Goal: Check status: Check status

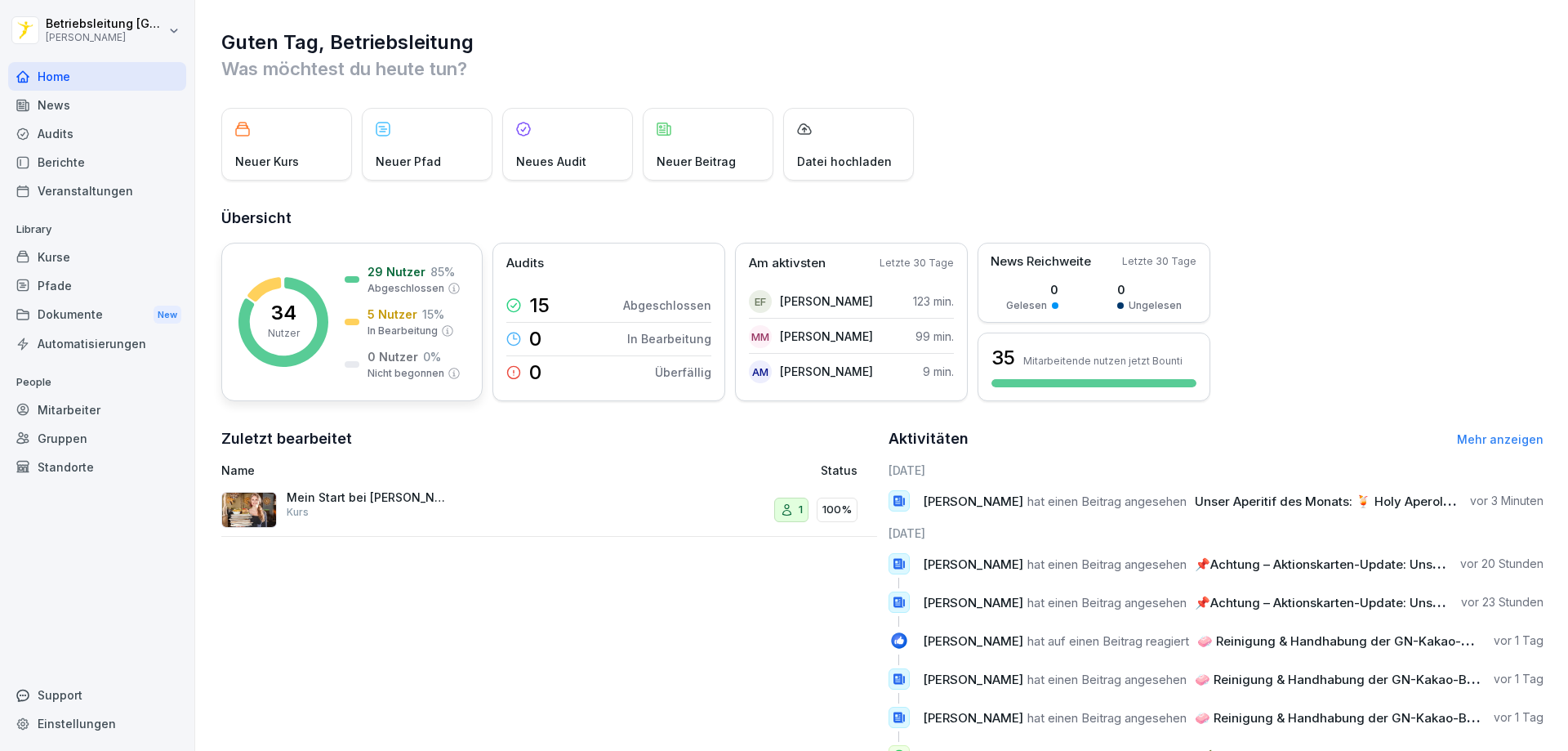
click at [312, 285] on rect at bounding box center [283, 321] width 90 height 90
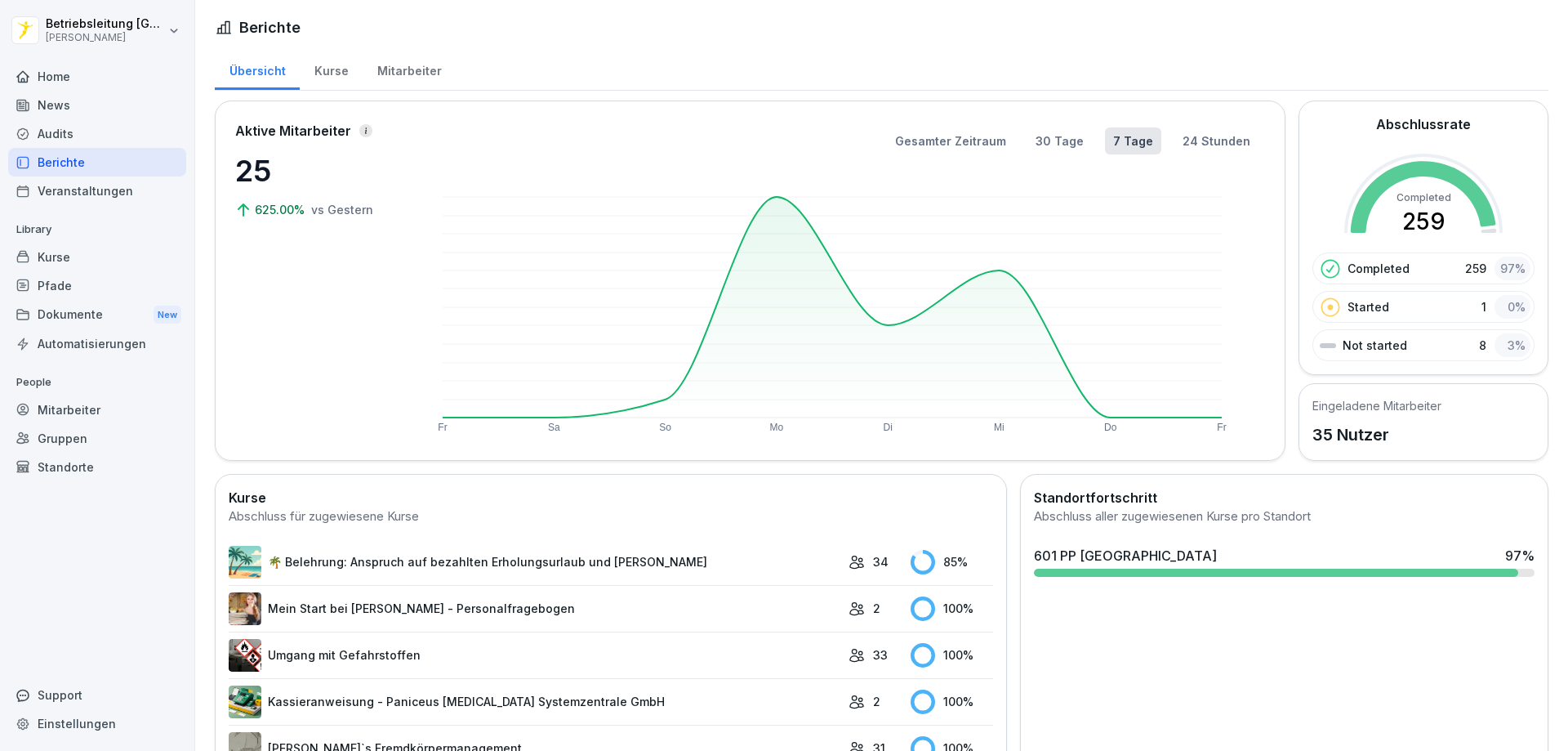
click at [1203, 565] on div "601 PP [GEOGRAPHIC_DATA] 97 %" at bounding box center [1284, 555] width 501 height 20
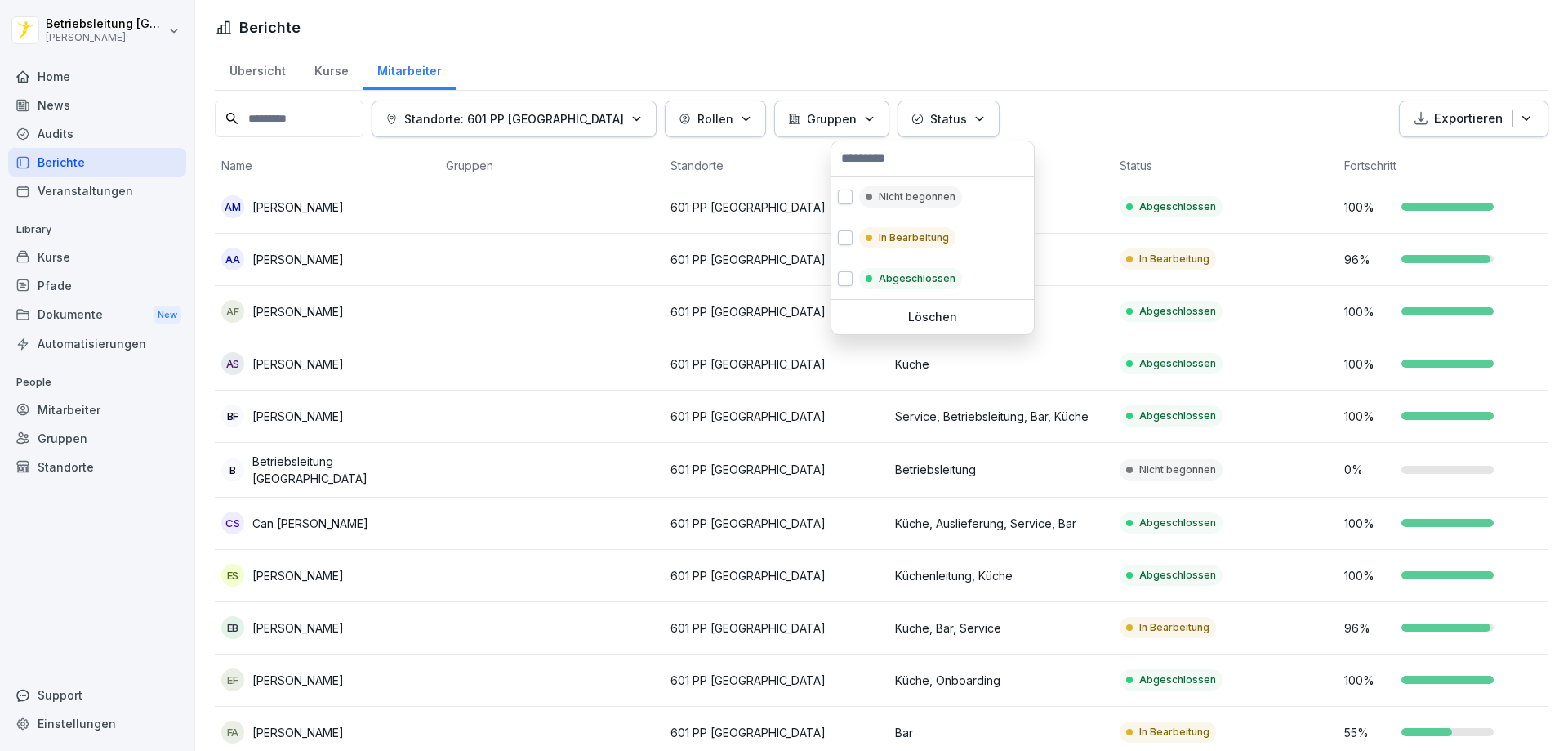
click at [927, 119] on button "Status" at bounding box center [948, 119] width 102 height 37
click at [845, 231] on button "button" at bounding box center [845, 237] width 15 height 15
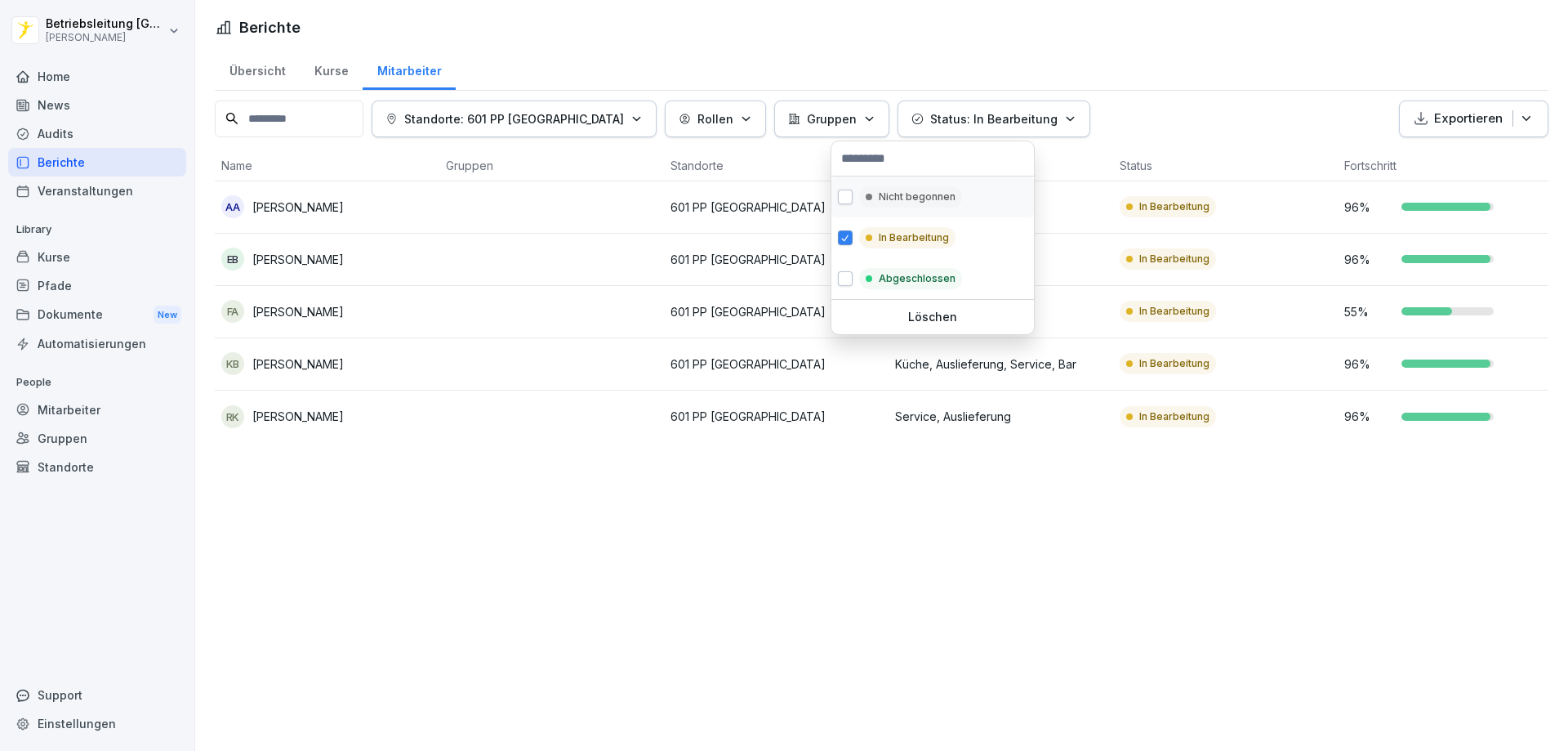
click at [842, 193] on button "button" at bounding box center [845, 197] width 15 height 15
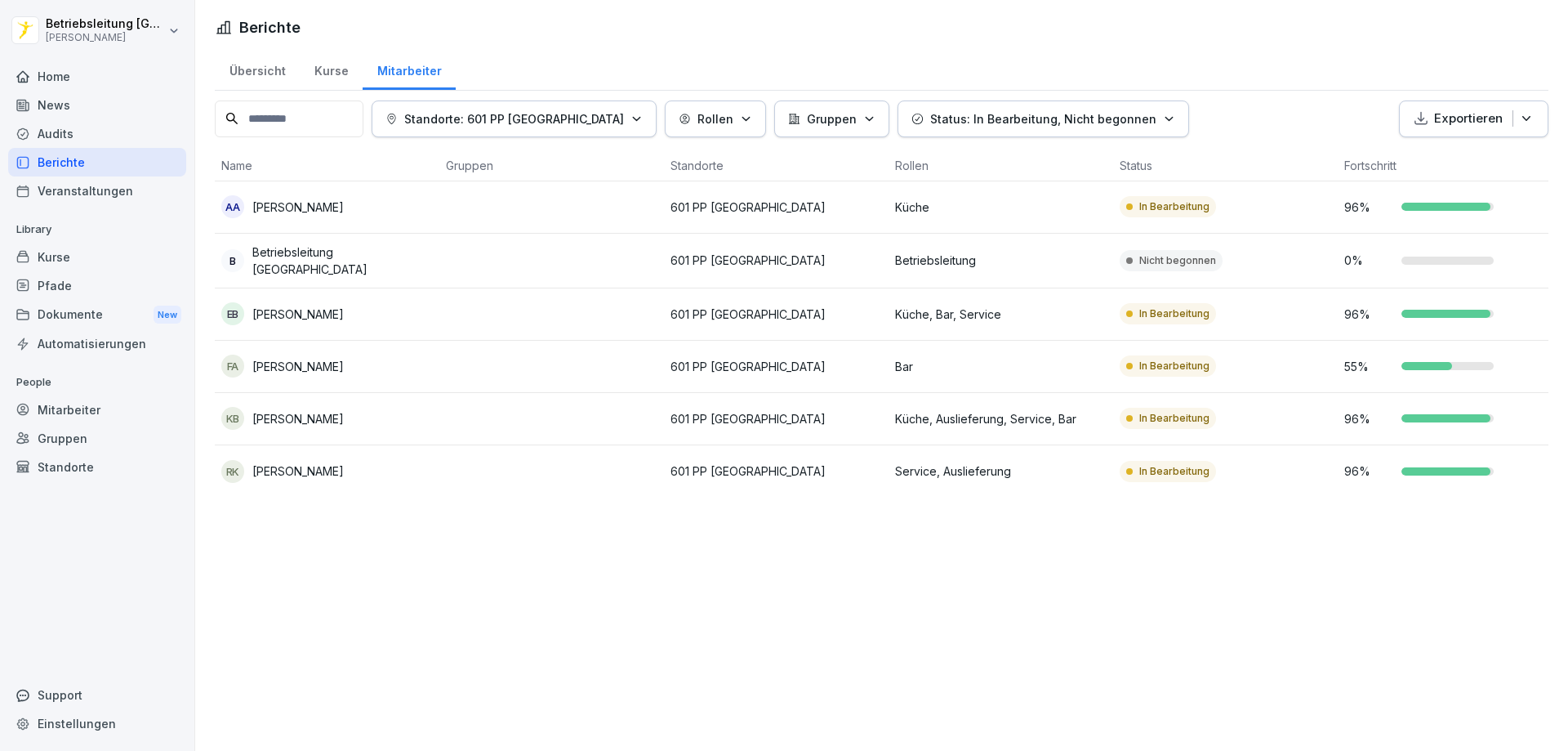
click at [746, 590] on html "Betriebsleitung [GEOGRAPHIC_DATA] [PERSON_NAME] Home News Audits Berichte Veran…" at bounding box center [784, 376] width 1568 height 751
click at [1268, 303] on td "In Bearbeitung" at bounding box center [1225, 314] width 224 height 52
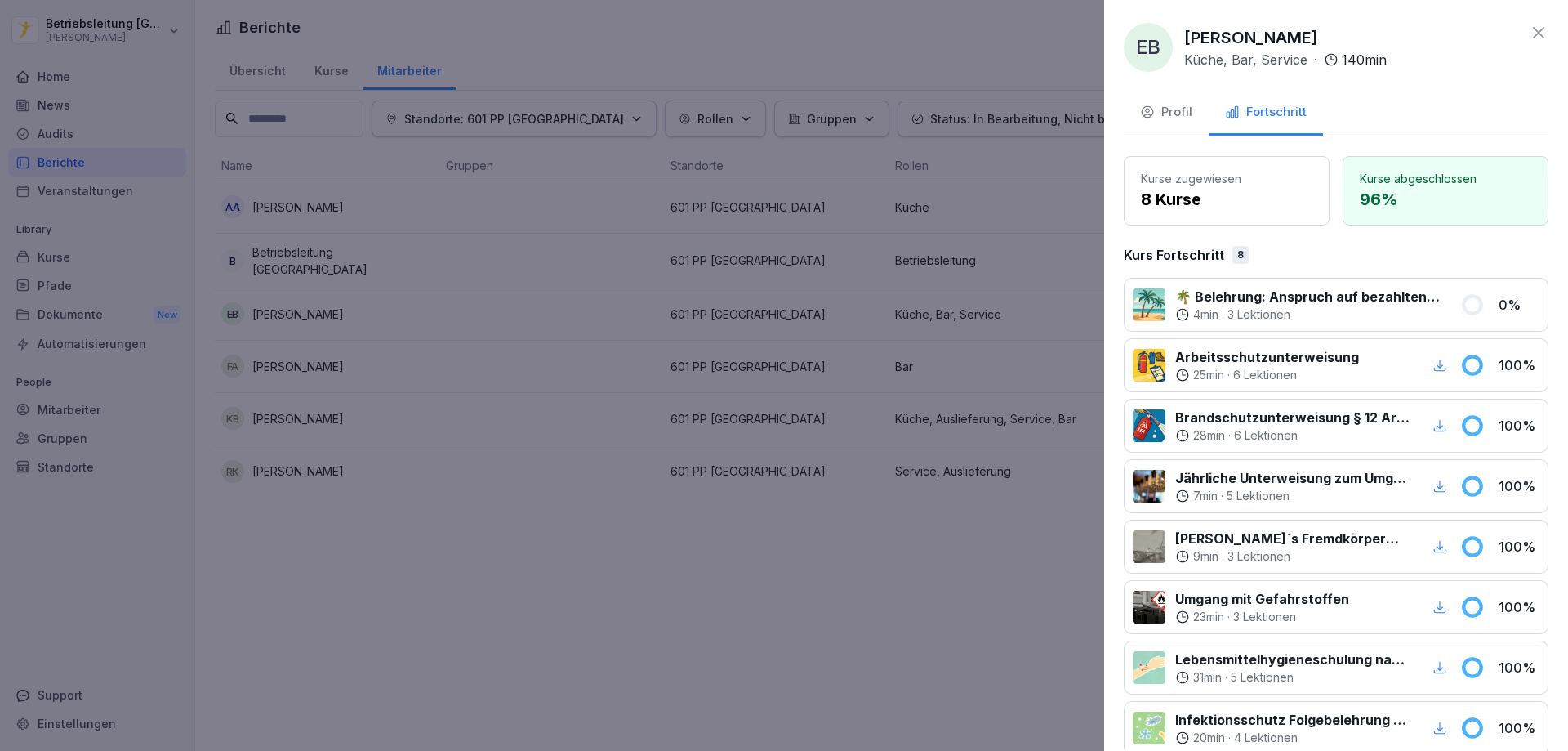
click at [1185, 115] on div "Profil" at bounding box center [1165, 113] width 52 height 19
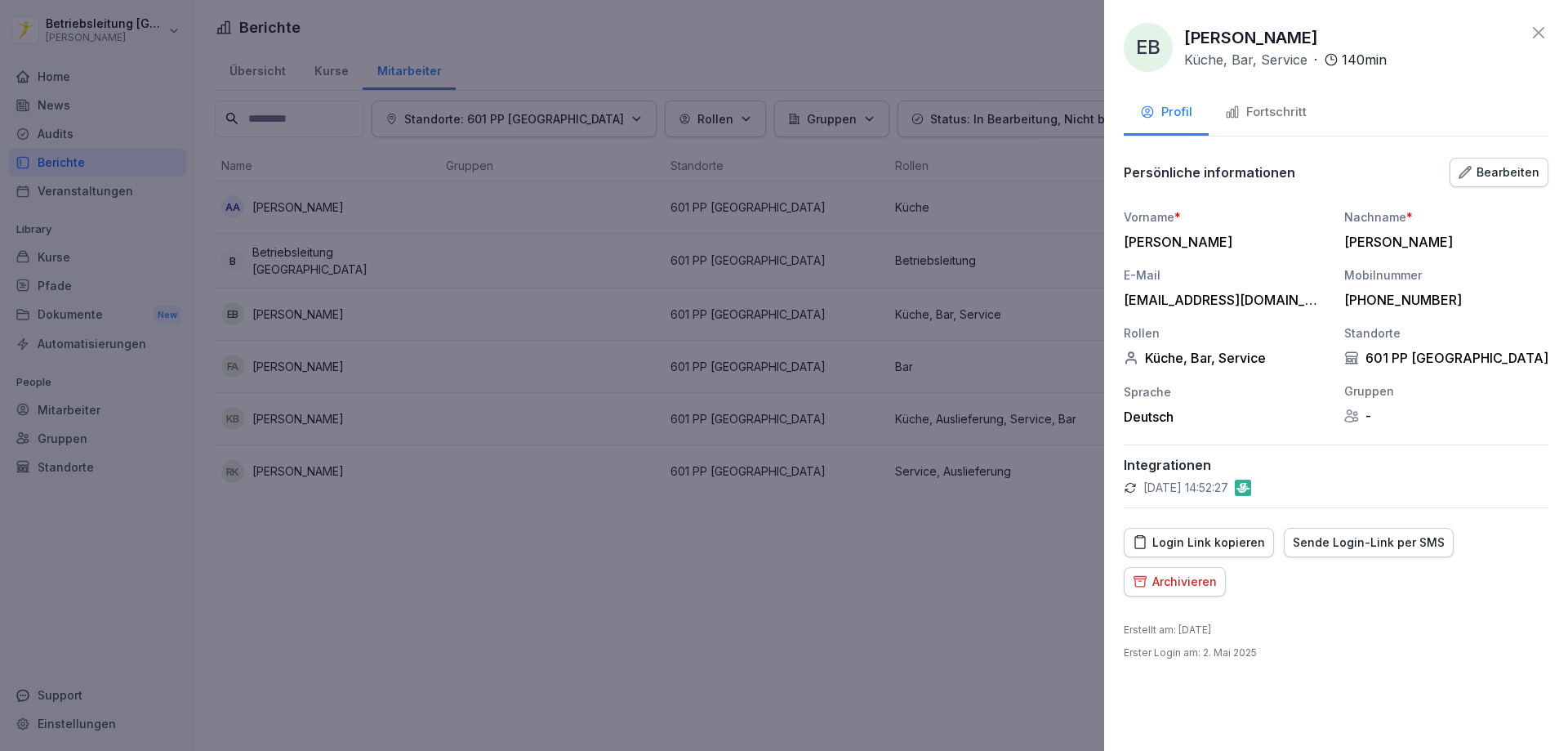
click at [1173, 586] on div "Archivieren" at bounding box center [1175, 582] width 84 height 18
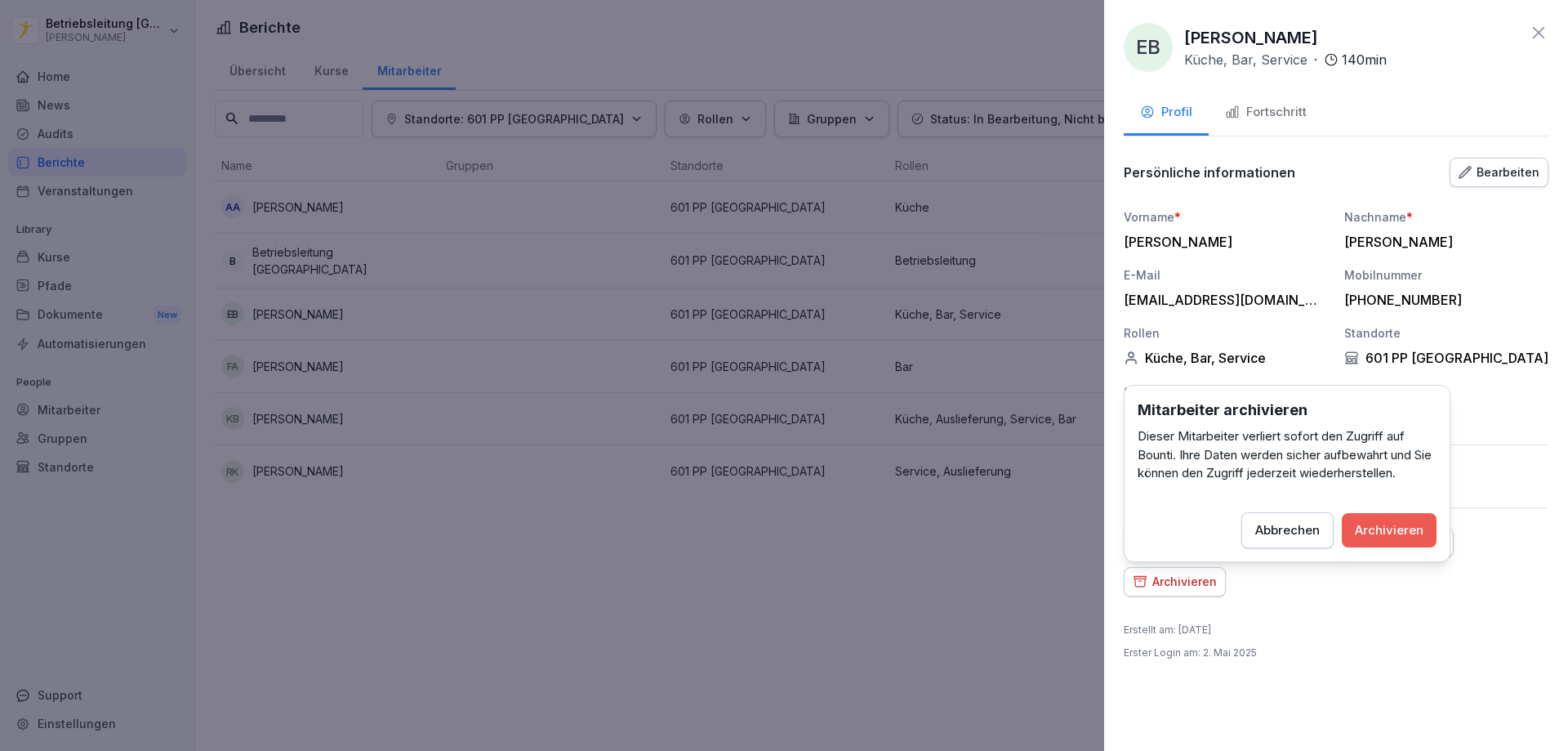
click at [1019, 571] on div at bounding box center [784, 376] width 1568 height 751
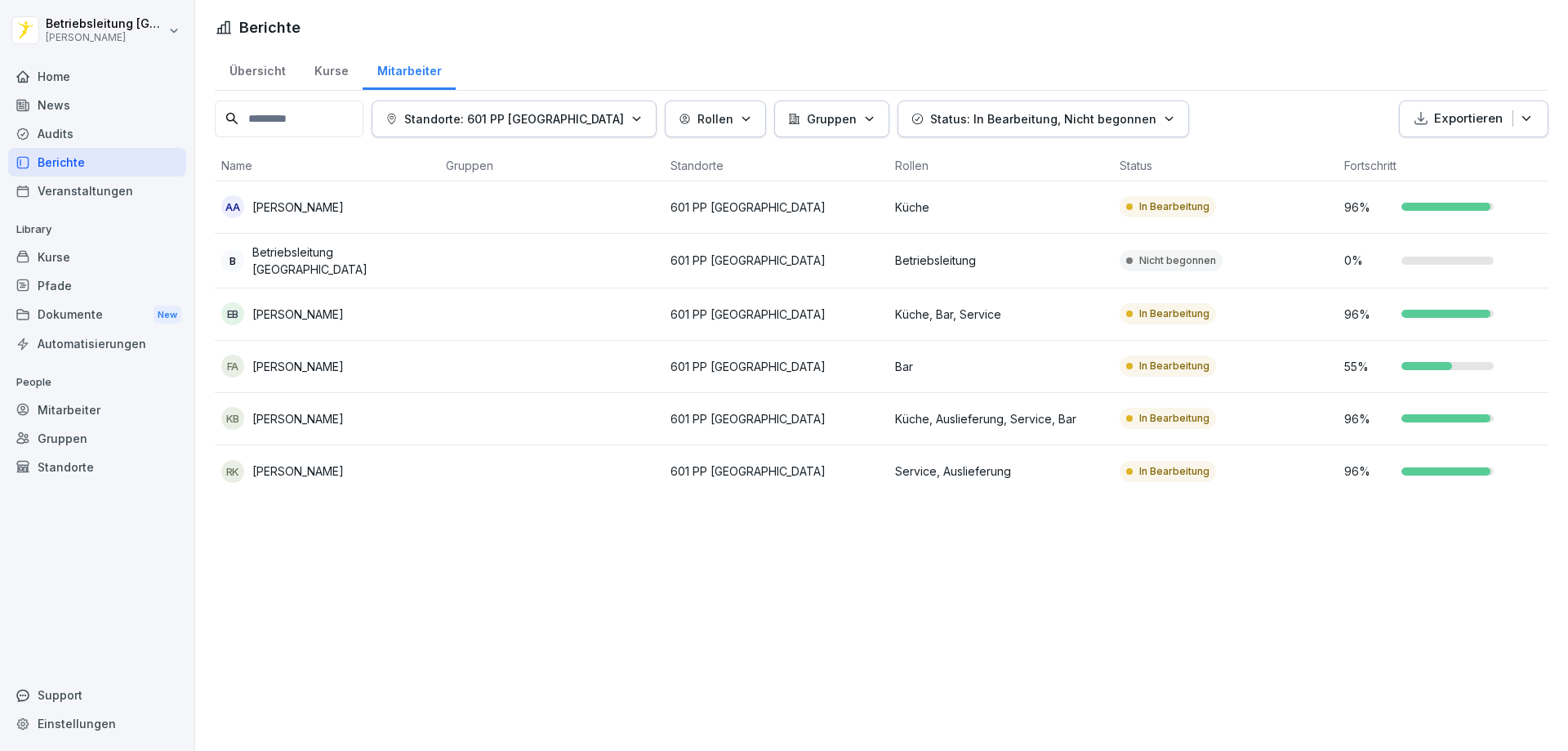
click at [89, 87] on div "Home" at bounding box center [97, 76] width 178 height 28
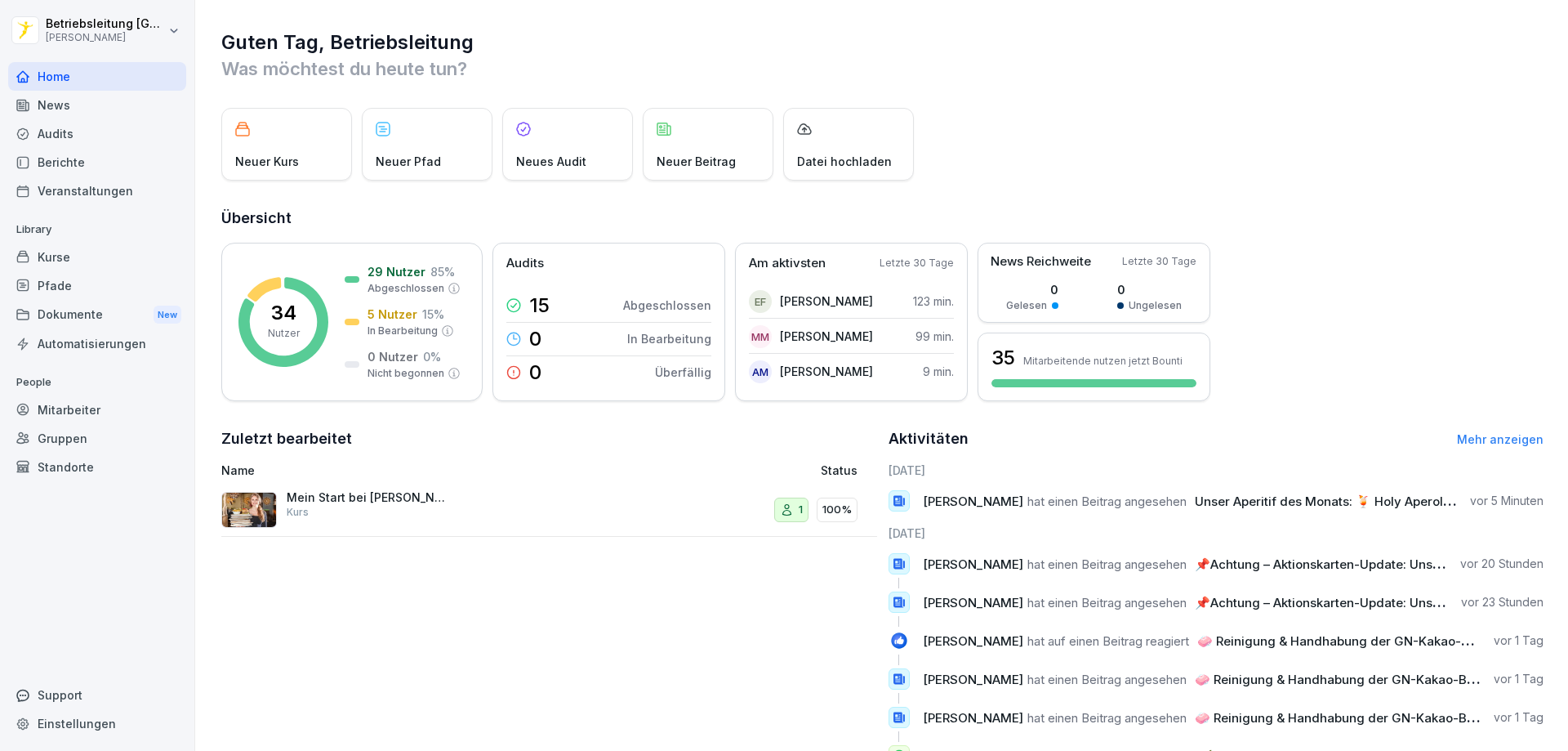
click at [112, 414] on div "Mitarbeiter" at bounding box center [97, 409] width 178 height 28
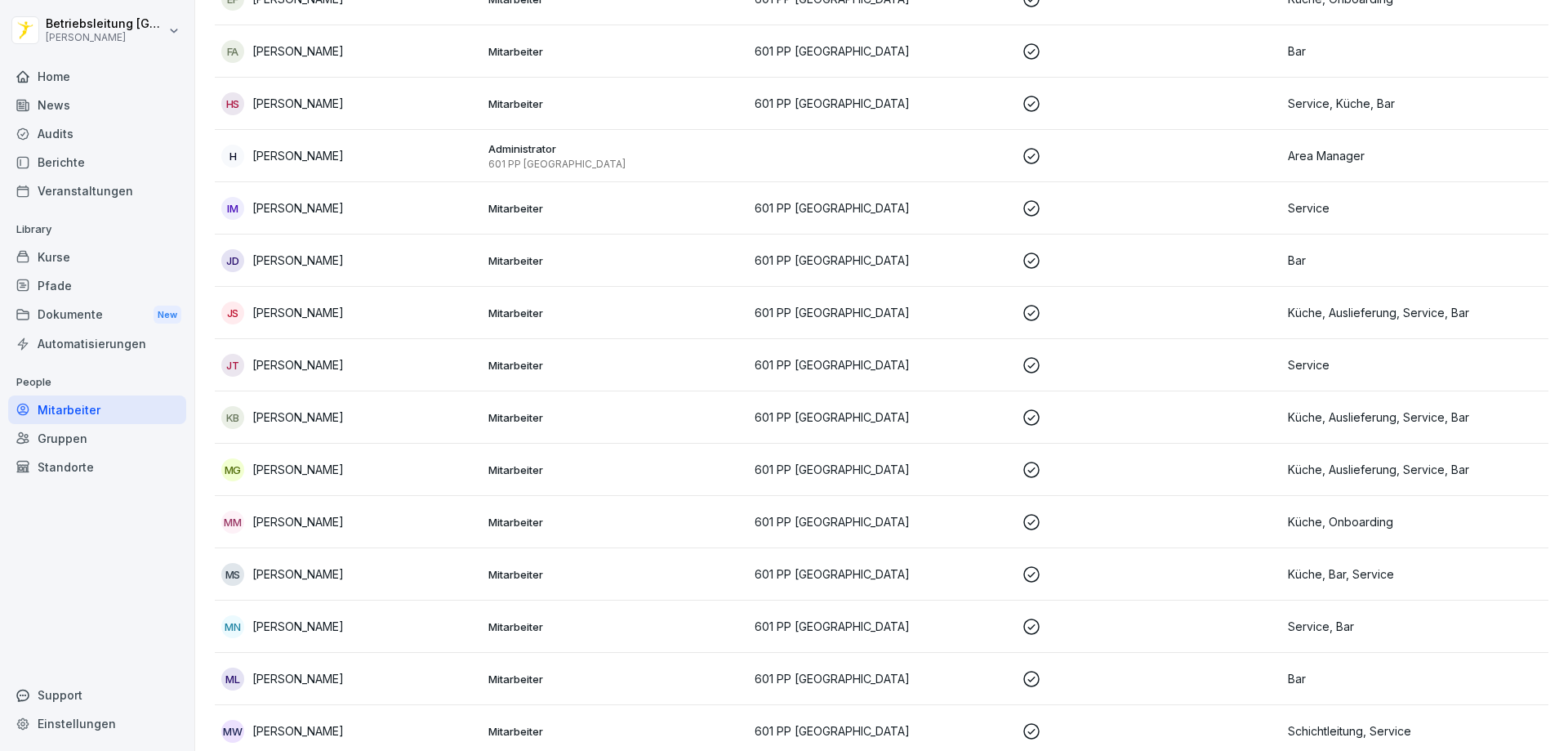
scroll to position [736, 0]
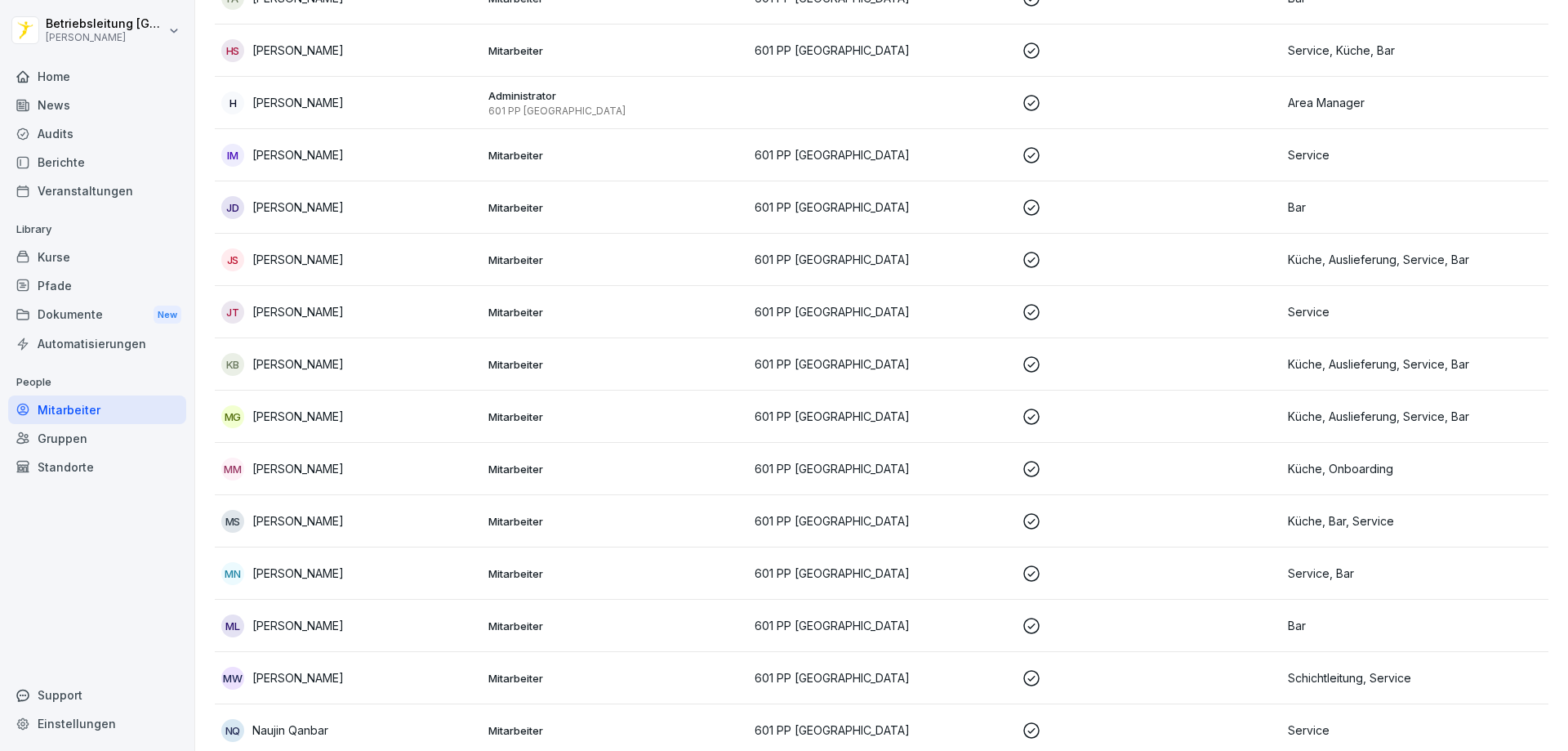
click at [446, 469] on div "MM [PERSON_NAME]" at bounding box center [349, 468] width 254 height 23
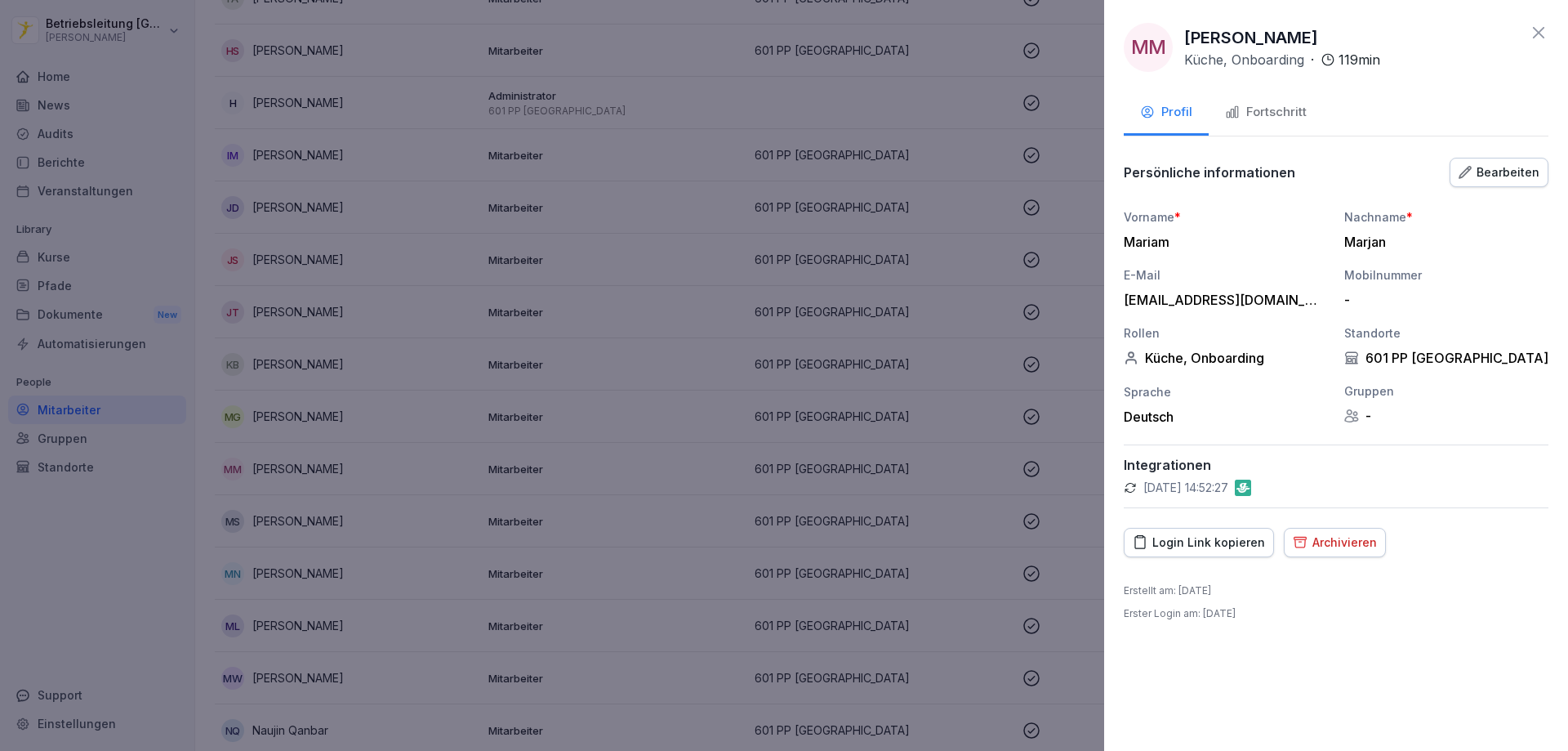
click at [1294, 107] on div "Fortschritt" at bounding box center [1265, 113] width 82 height 19
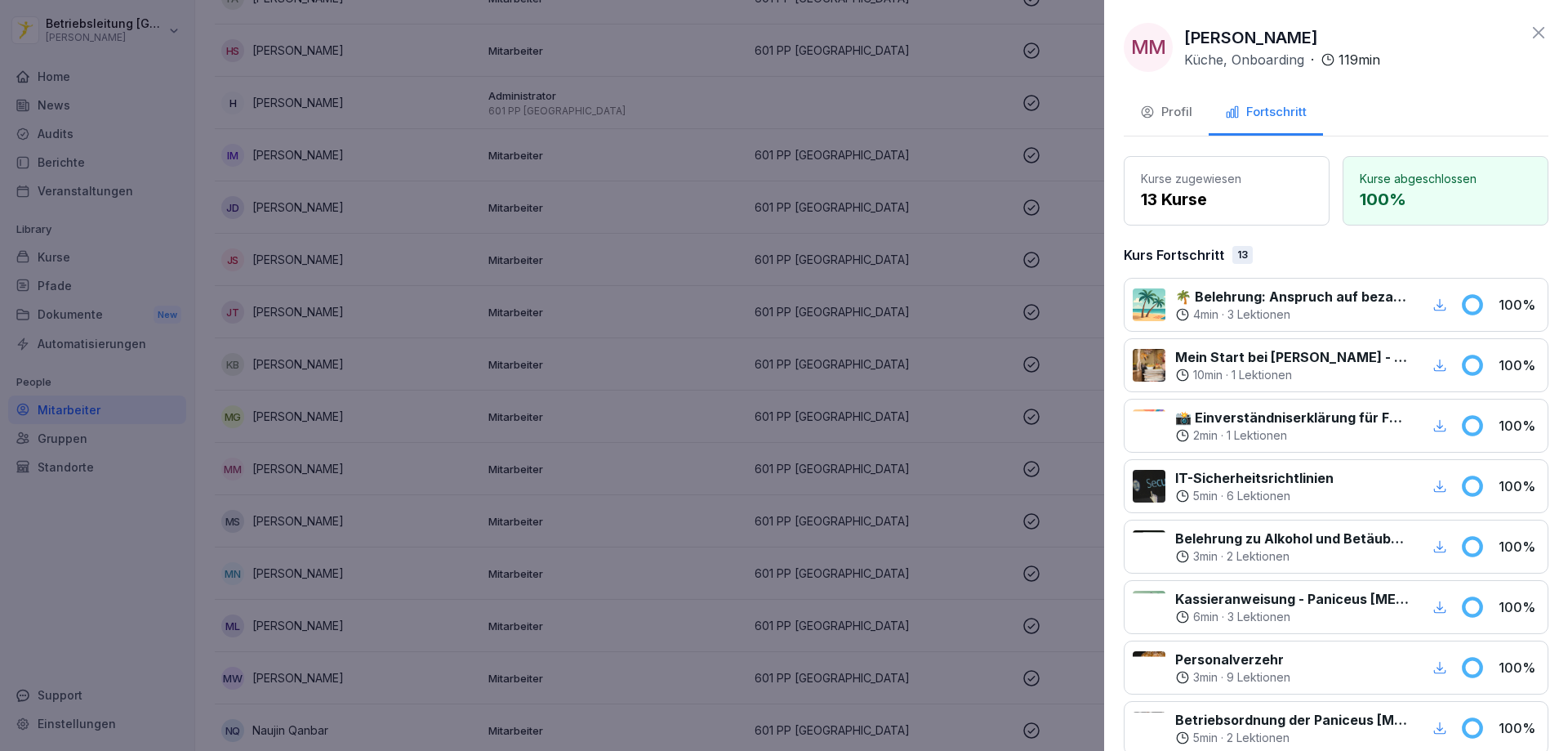
scroll to position [437, 0]
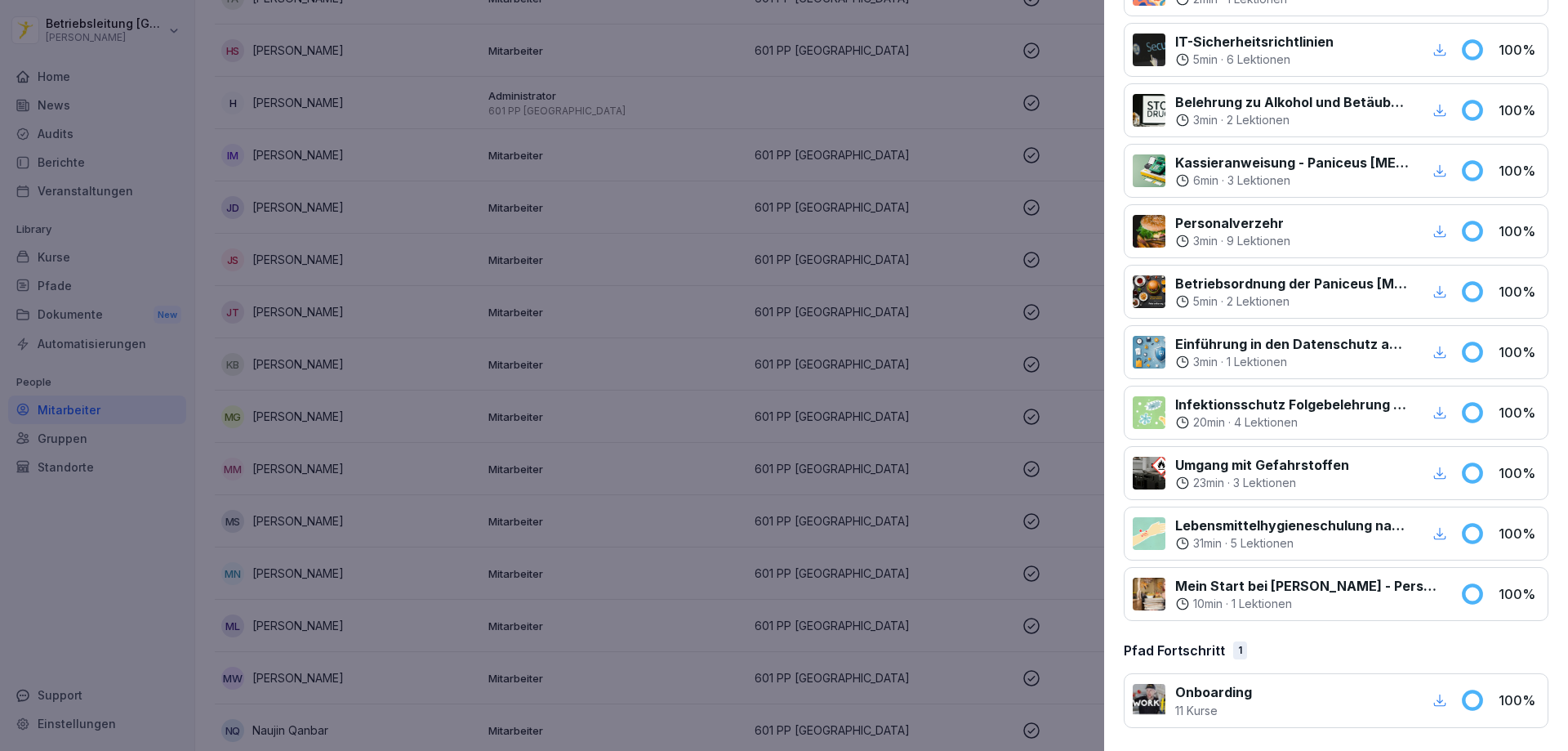
click at [1432, 531] on icon "button" at bounding box center [1439, 533] width 15 height 15
click at [1432, 471] on icon "button" at bounding box center [1439, 473] width 15 height 15
click at [1432, 412] on icon "button" at bounding box center [1439, 412] width 15 height 15
click at [495, 406] on div at bounding box center [784, 376] width 1568 height 751
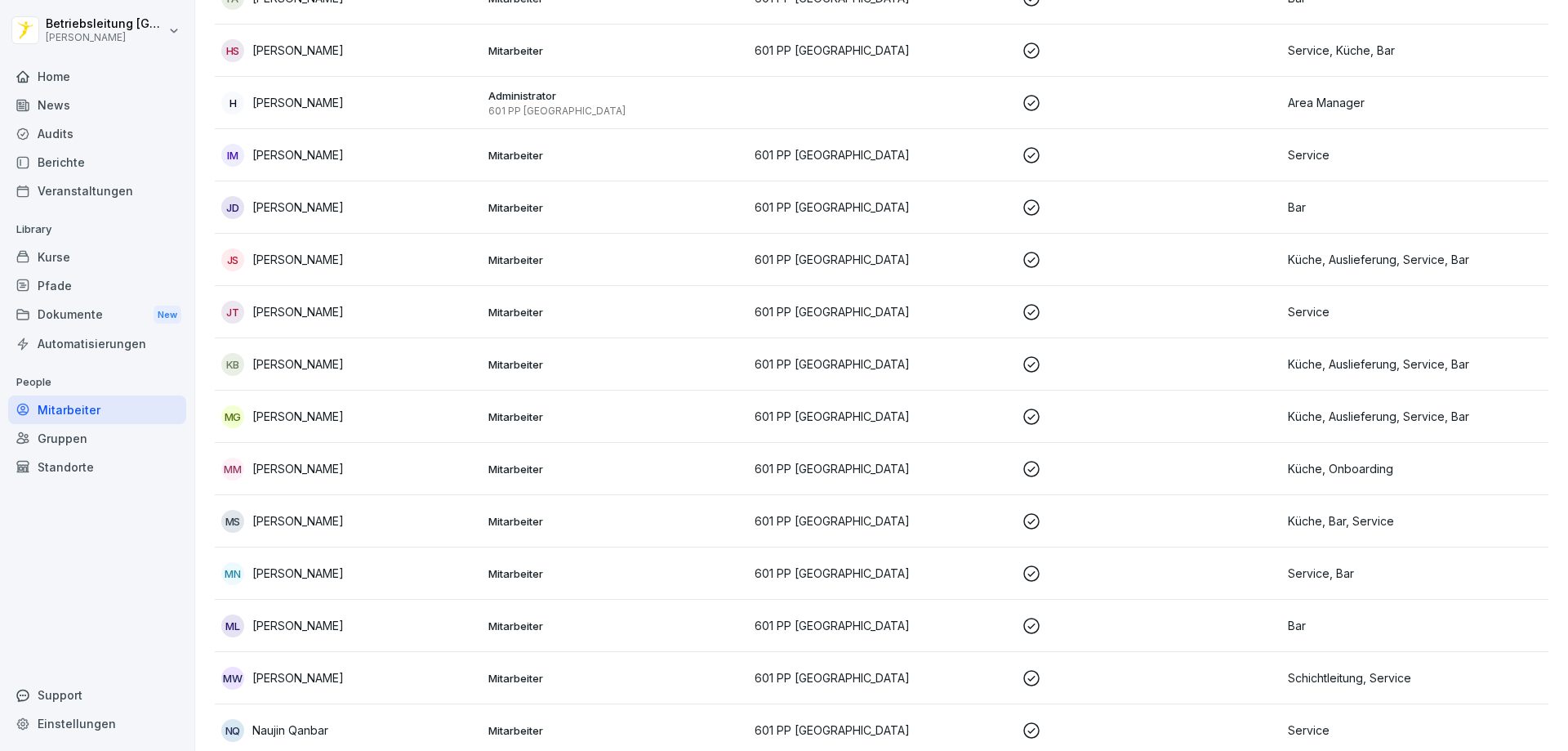
click at [601, 523] on p "Mitarbeiter" at bounding box center [616, 521] width 254 height 15
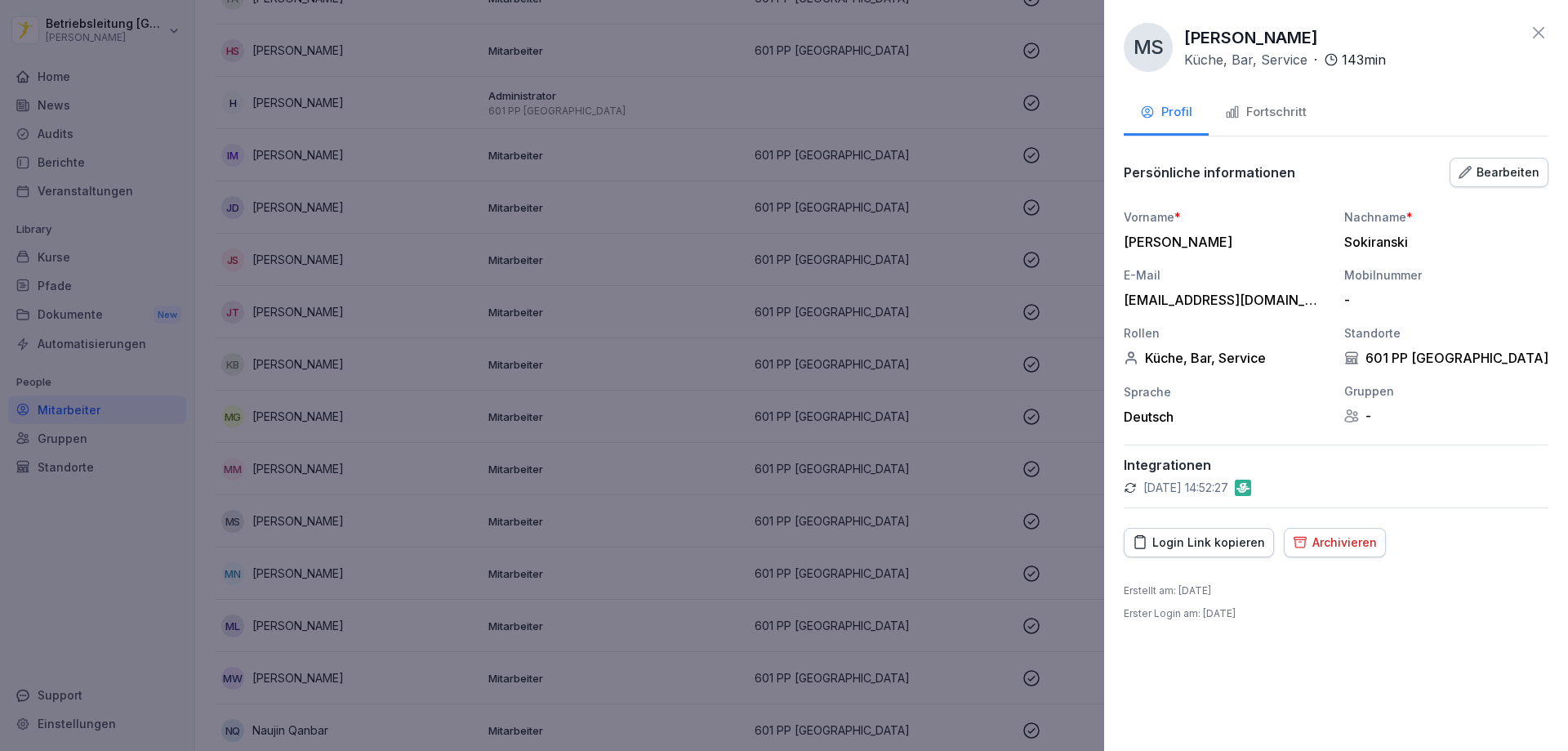
click at [1279, 111] on div "Fortschritt" at bounding box center [1265, 113] width 82 height 19
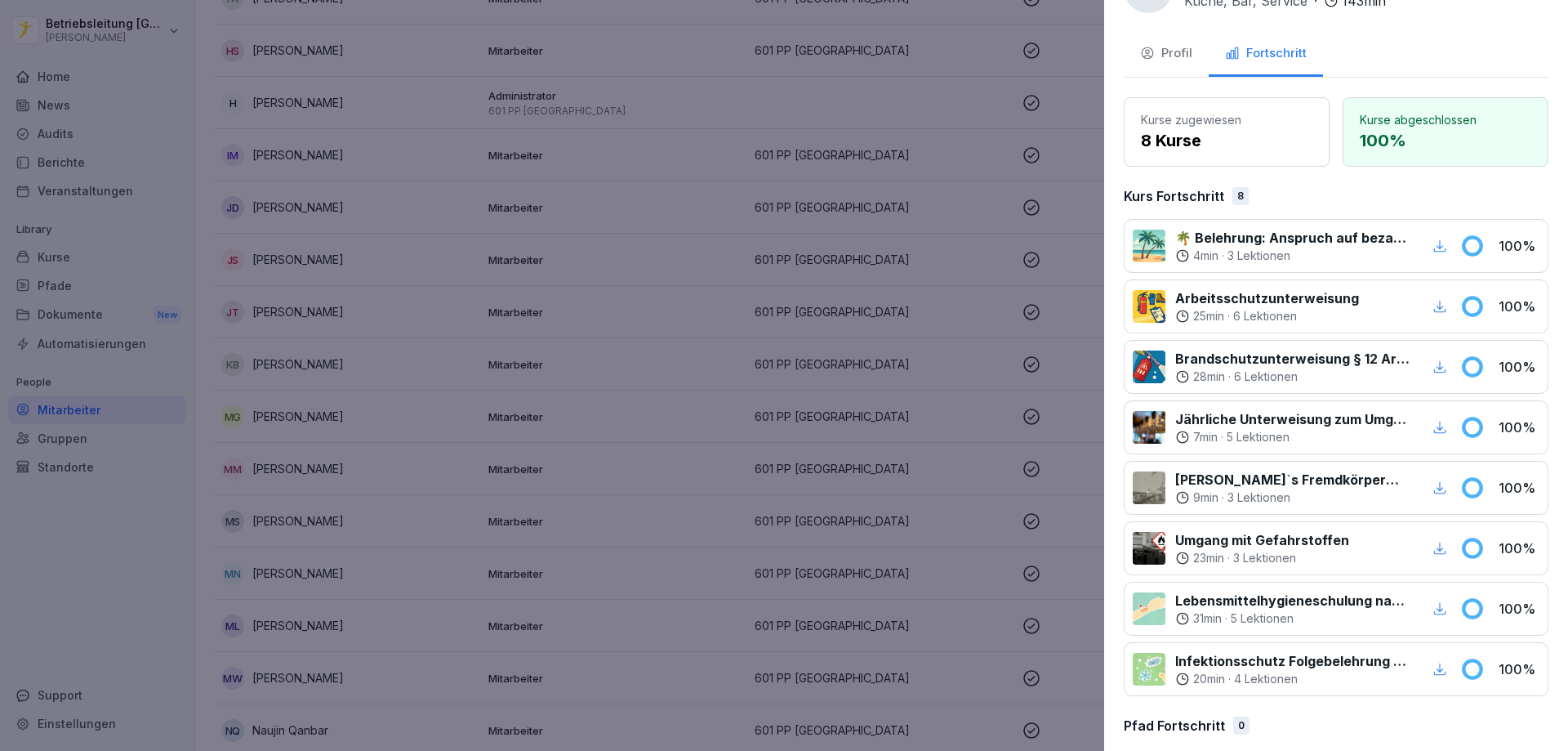
scroll to position [79, 0]
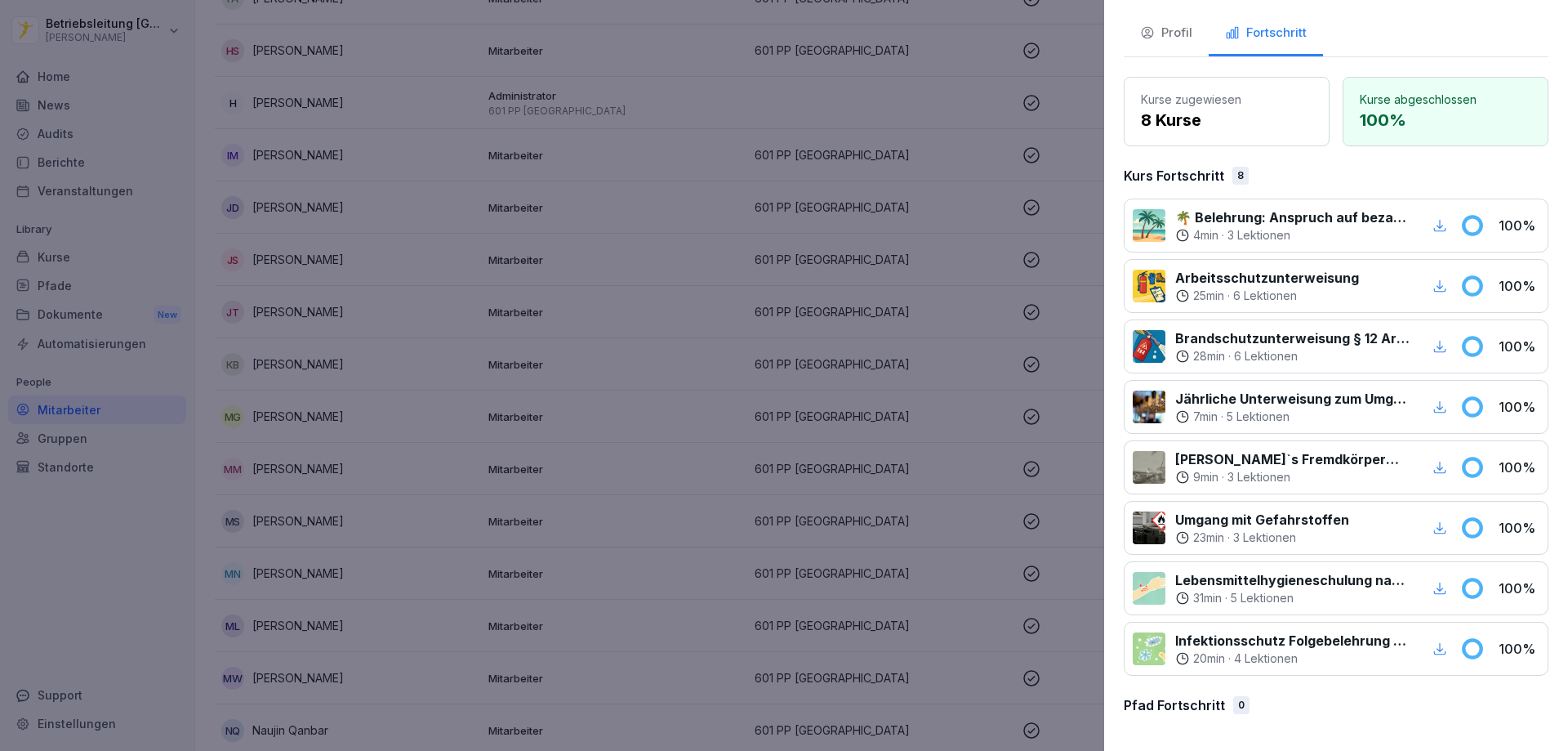
click at [1432, 650] on icon "button" at bounding box center [1439, 648] width 15 height 15
click at [1432, 589] on icon "button" at bounding box center [1439, 588] width 15 height 15
click at [1432, 526] on icon "button" at bounding box center [1439, 528] width 15 height 15
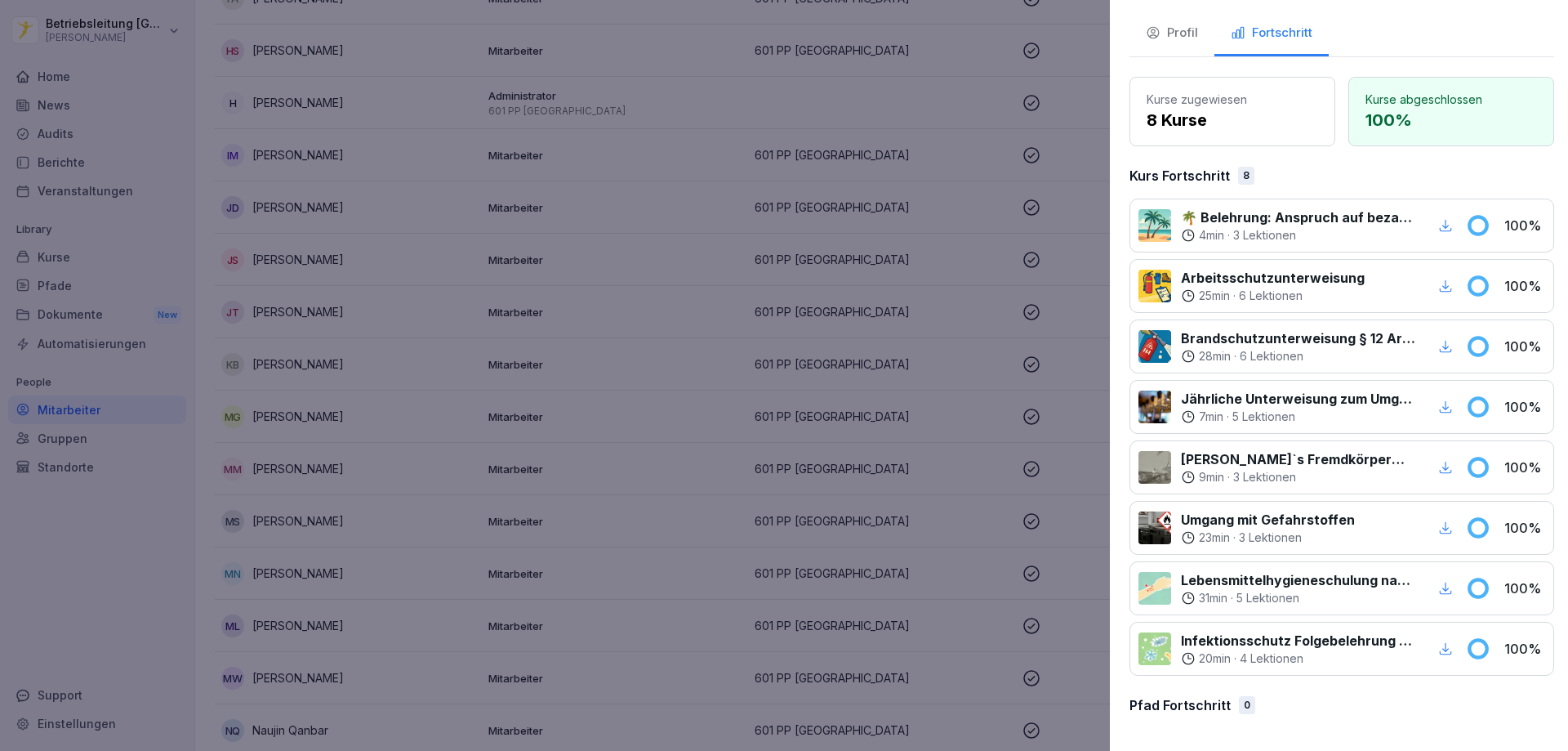
click at [585, 449] on div at bounding box center [784, 376] width 1568 height 751
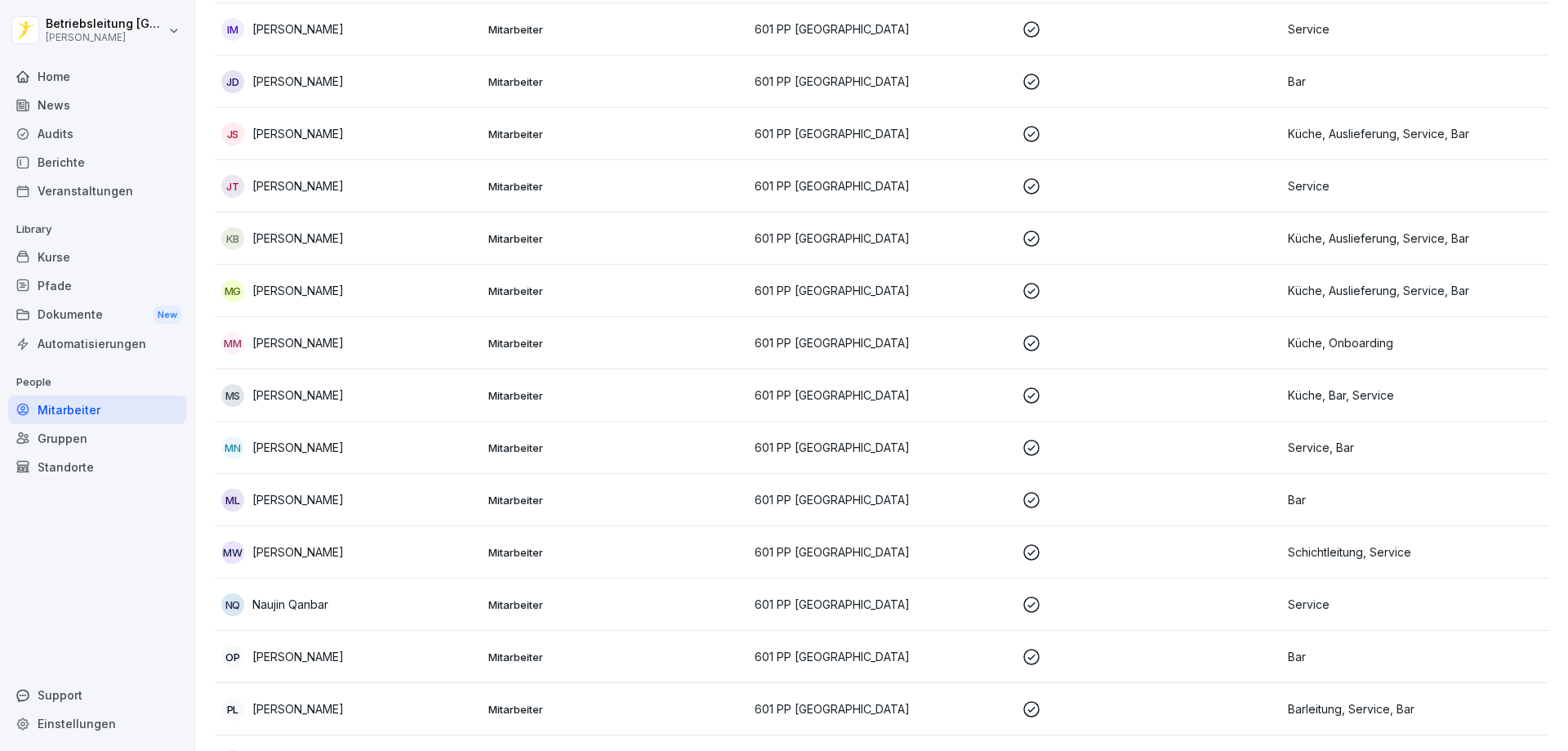
scroll to position [899, 0]
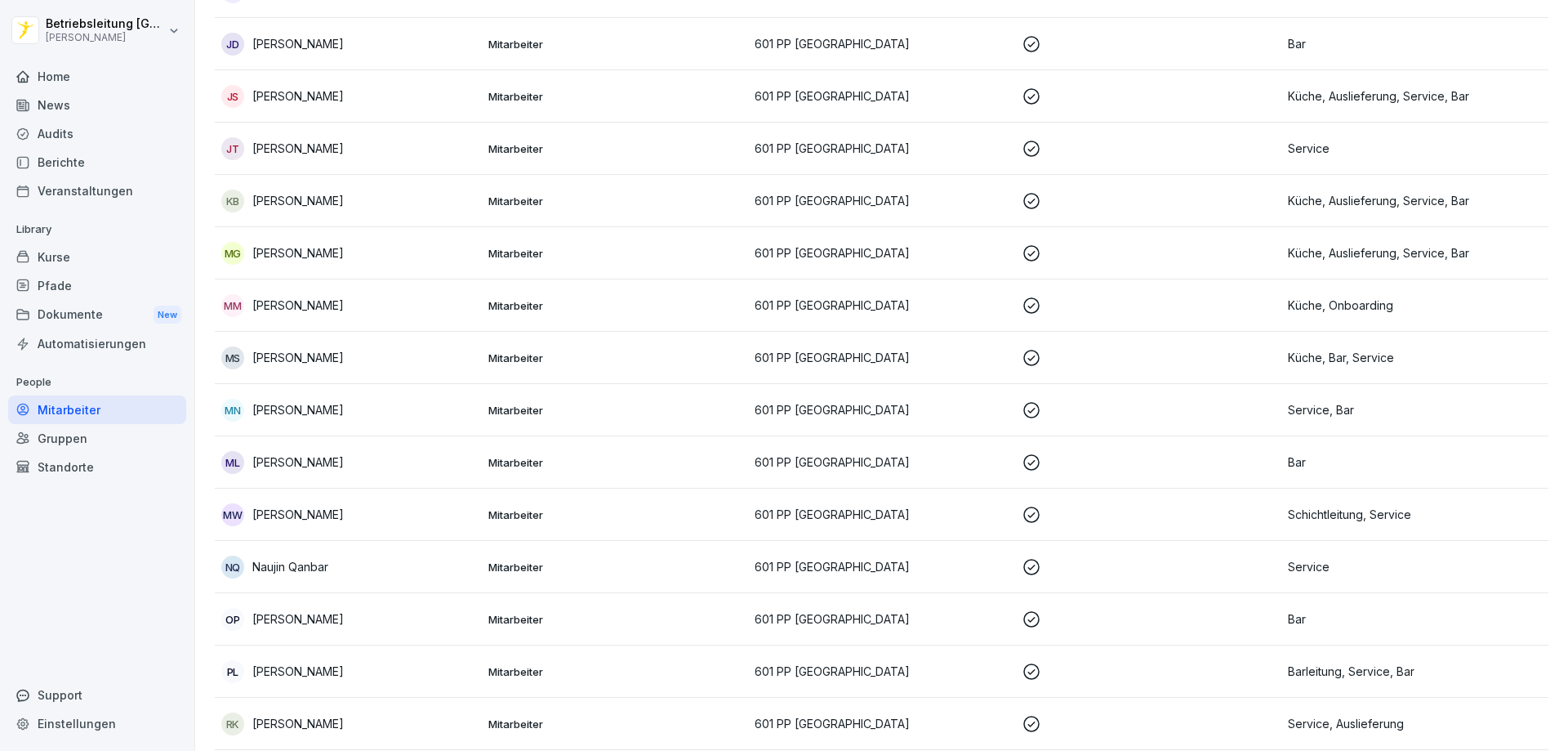
click at [607, 415] on p "Mitarbeiter" at bounding box center [616, 410] width 254 height 15
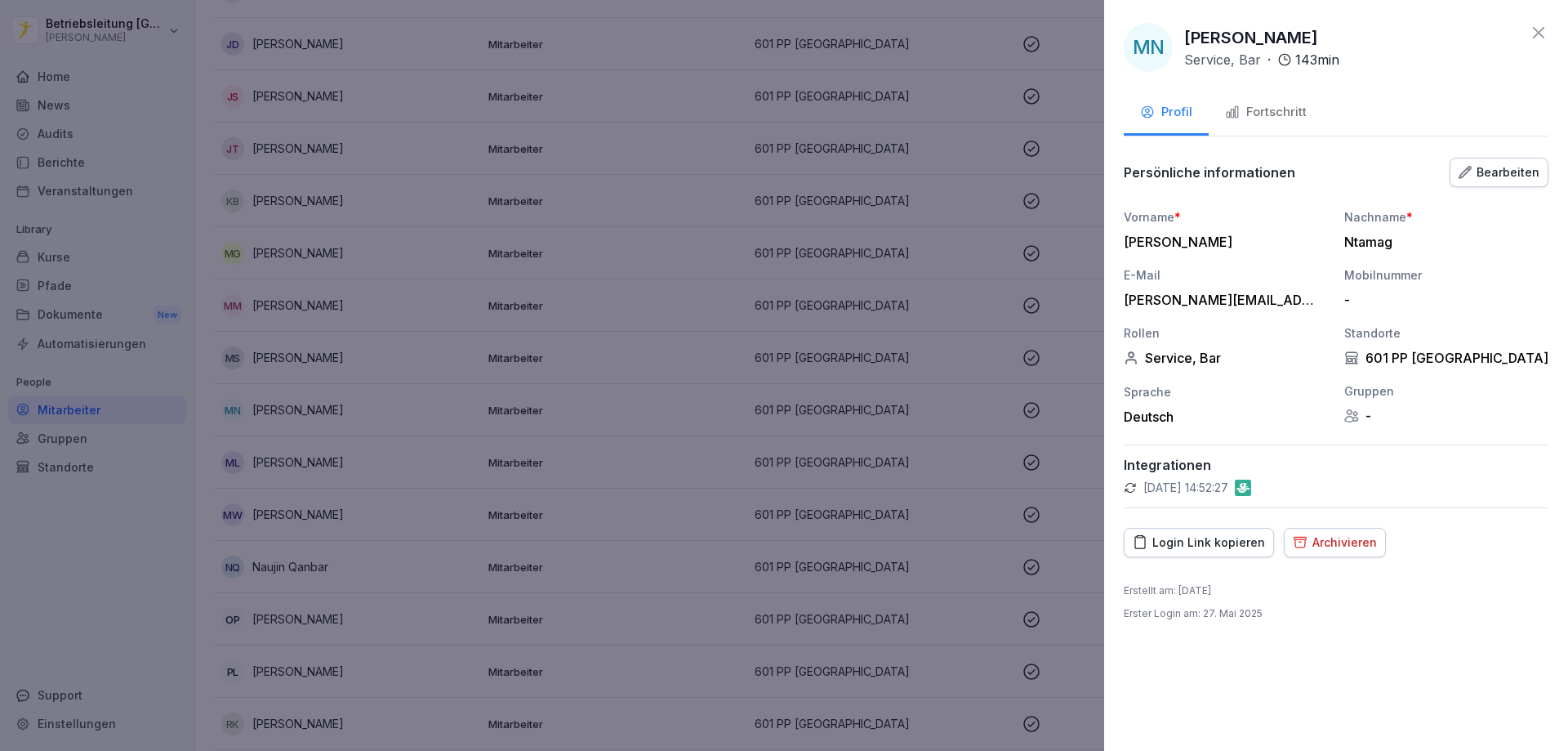
click at [1263, 106] on div "Fortschritt" at bounding box center [1265, 113] width 82 height 19
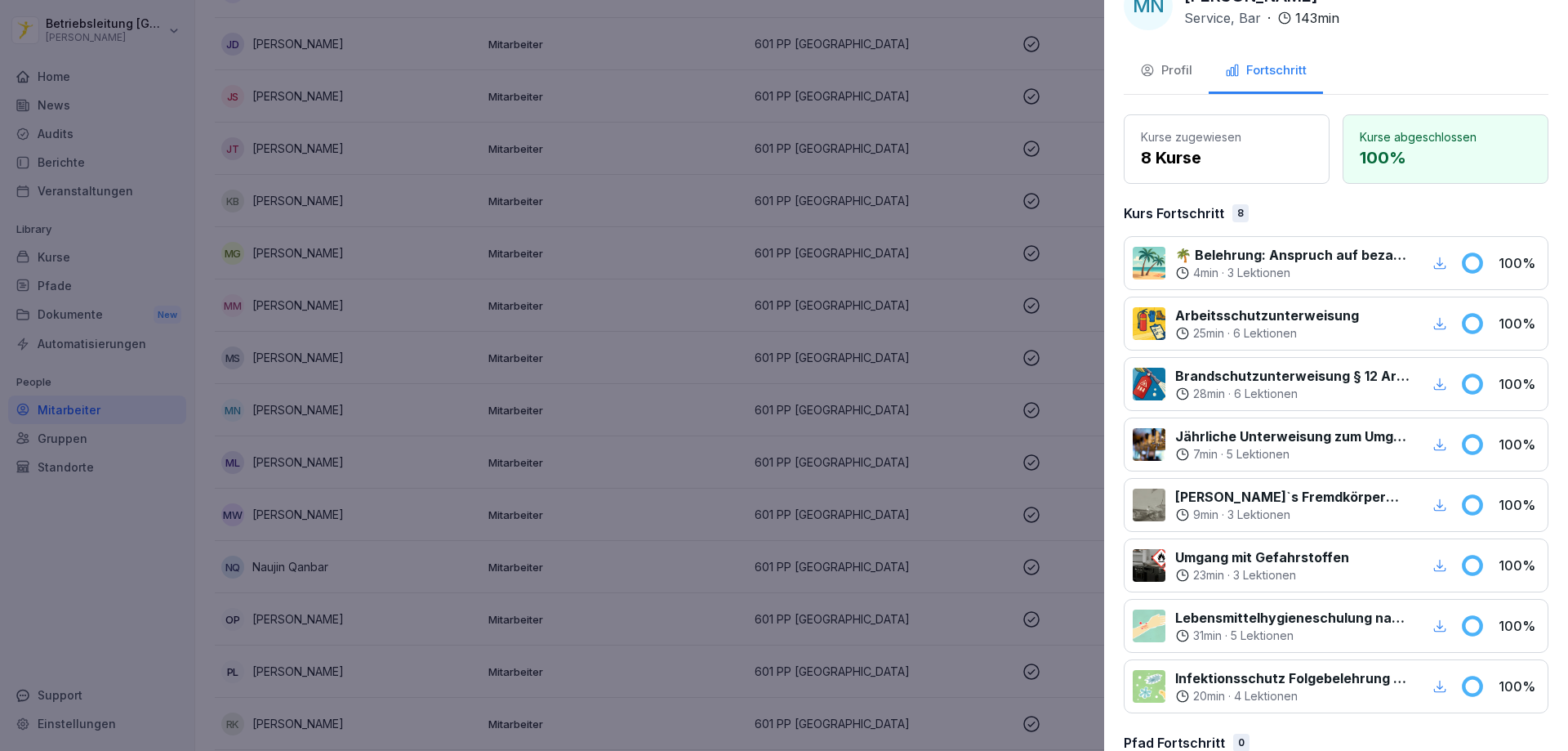
scroll to position [79, 0]
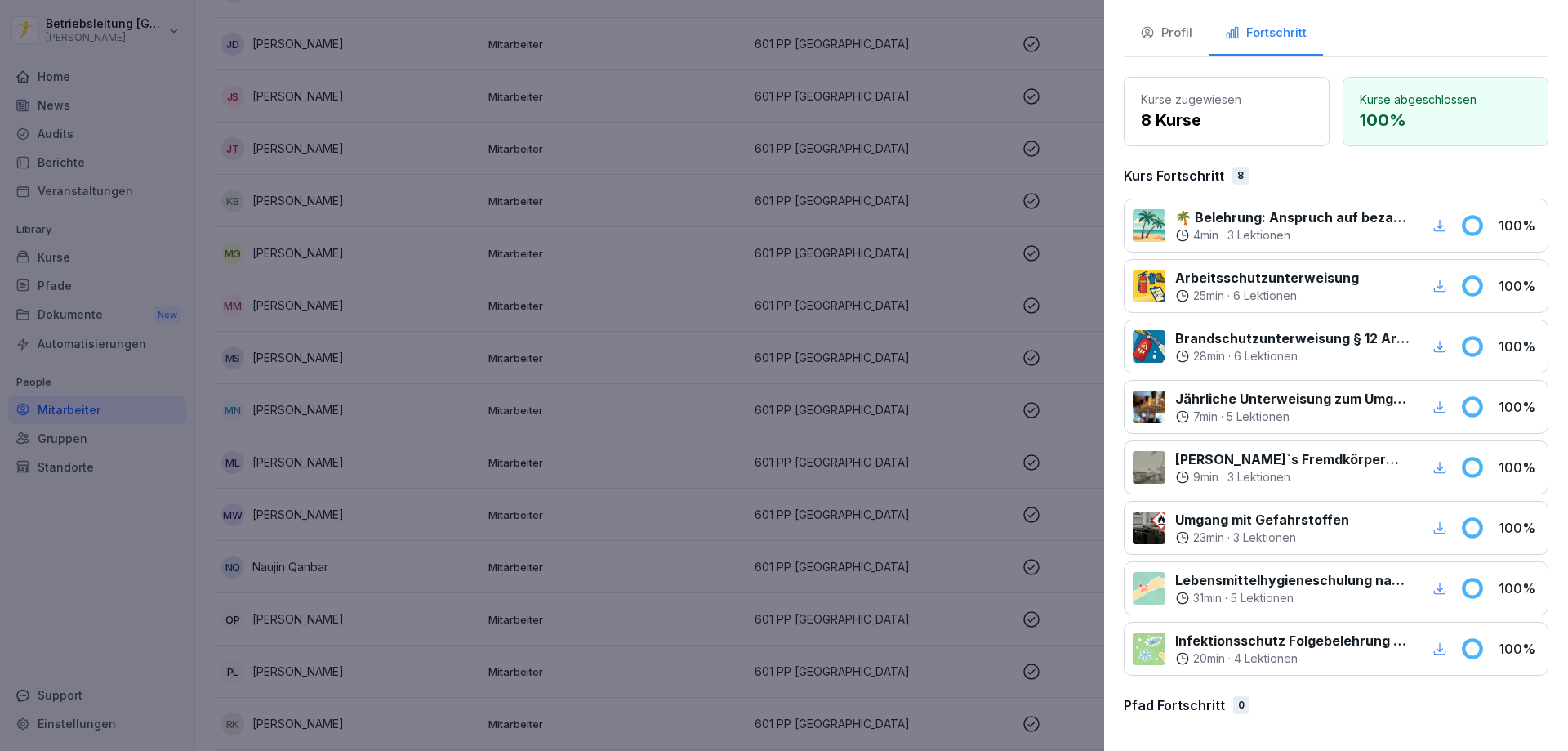
click at [1432, 646] on icon "button" at bounding box center [1439, 648] width 15 height 15
click at [1432, 585] on icon "button" at bounding box center [1439, 588] width 15 height 15
click at [1432, 528] on icon "button" at bounding box center [1439, 528] width 15 height 15
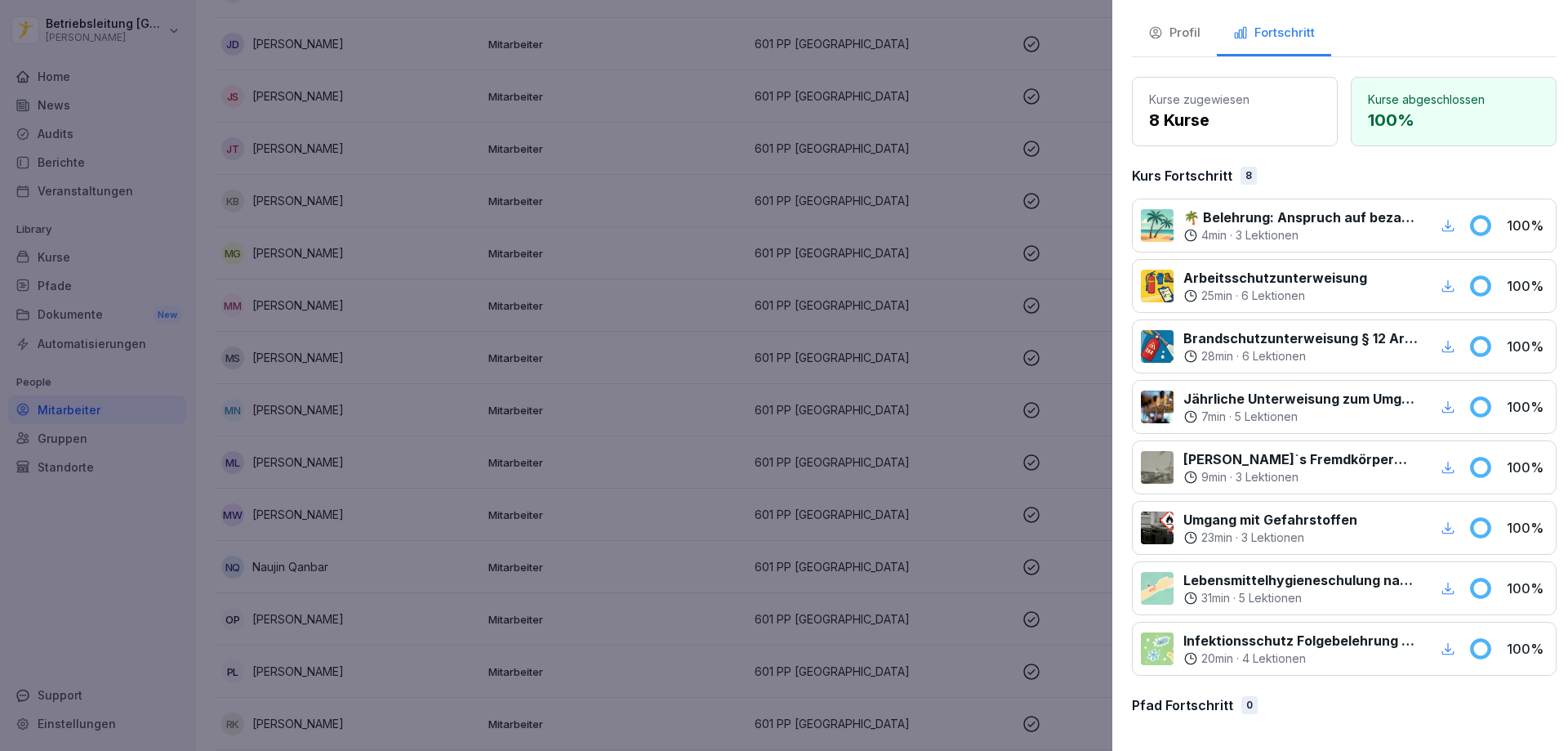
click at [904, 400] on div at bounding box center [784, 376] width 1568 height 751
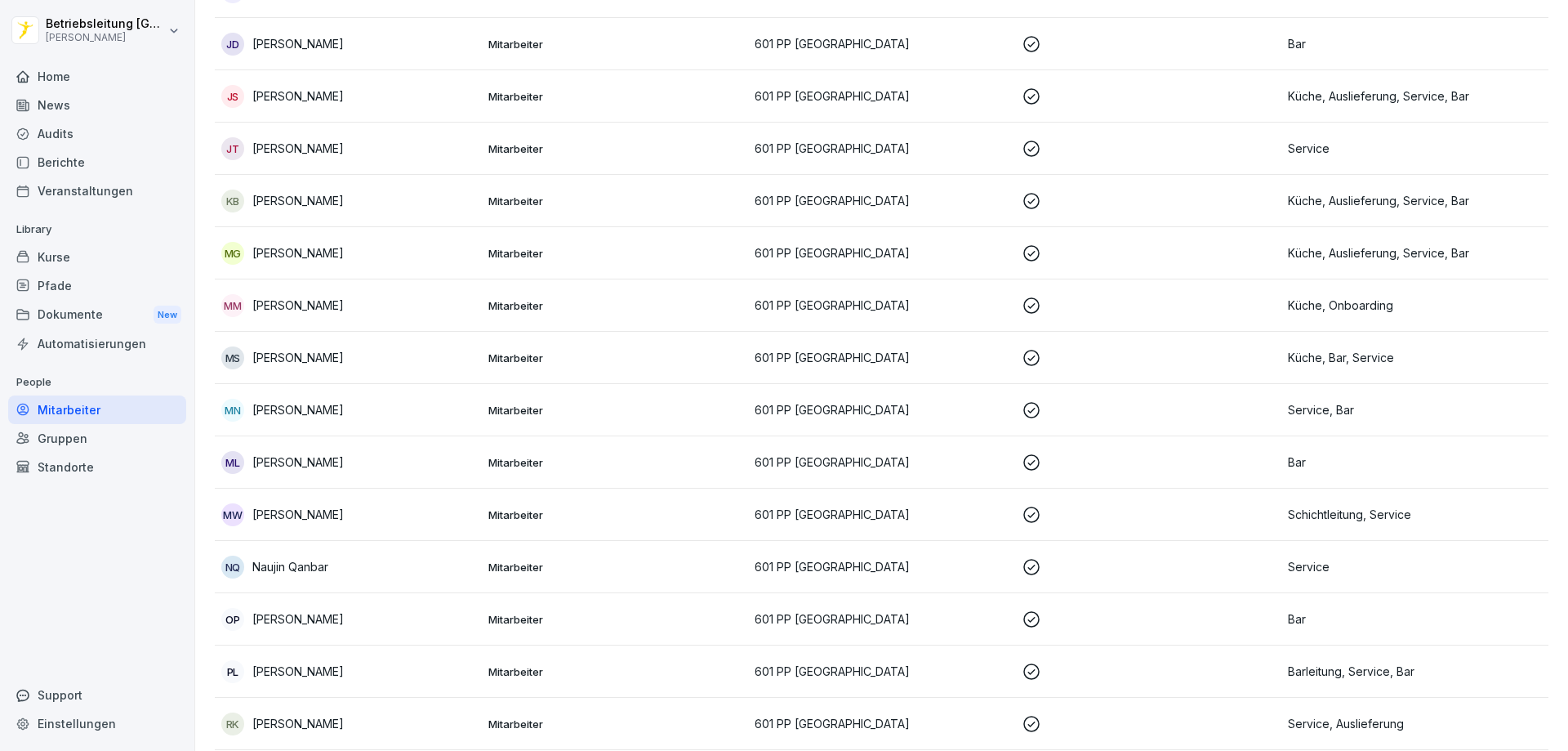
scroll to position [980, 0]
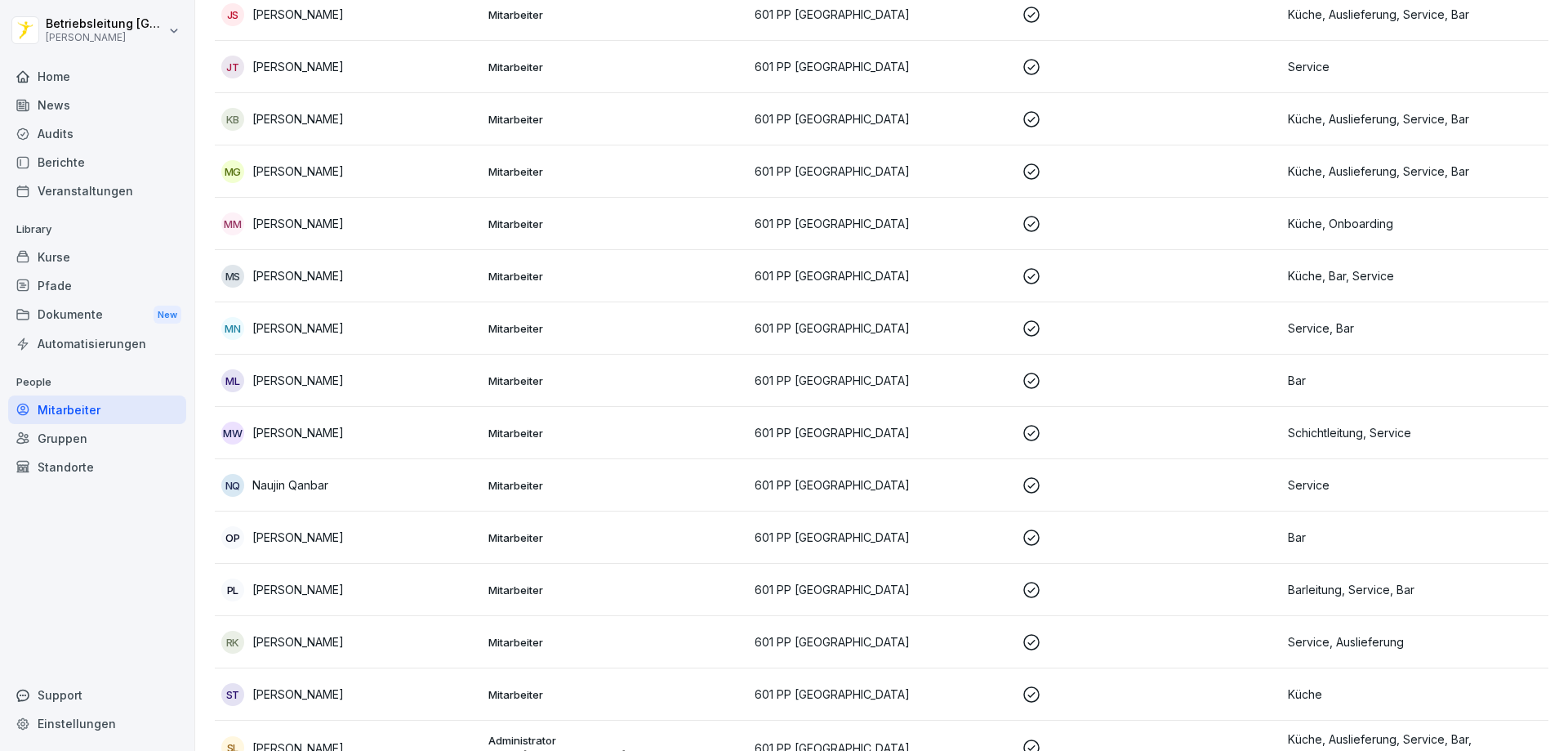
click at [392, 381] on div "ML [PERSON_NAME]" at bounding box center [349, 381] width 254 height 23
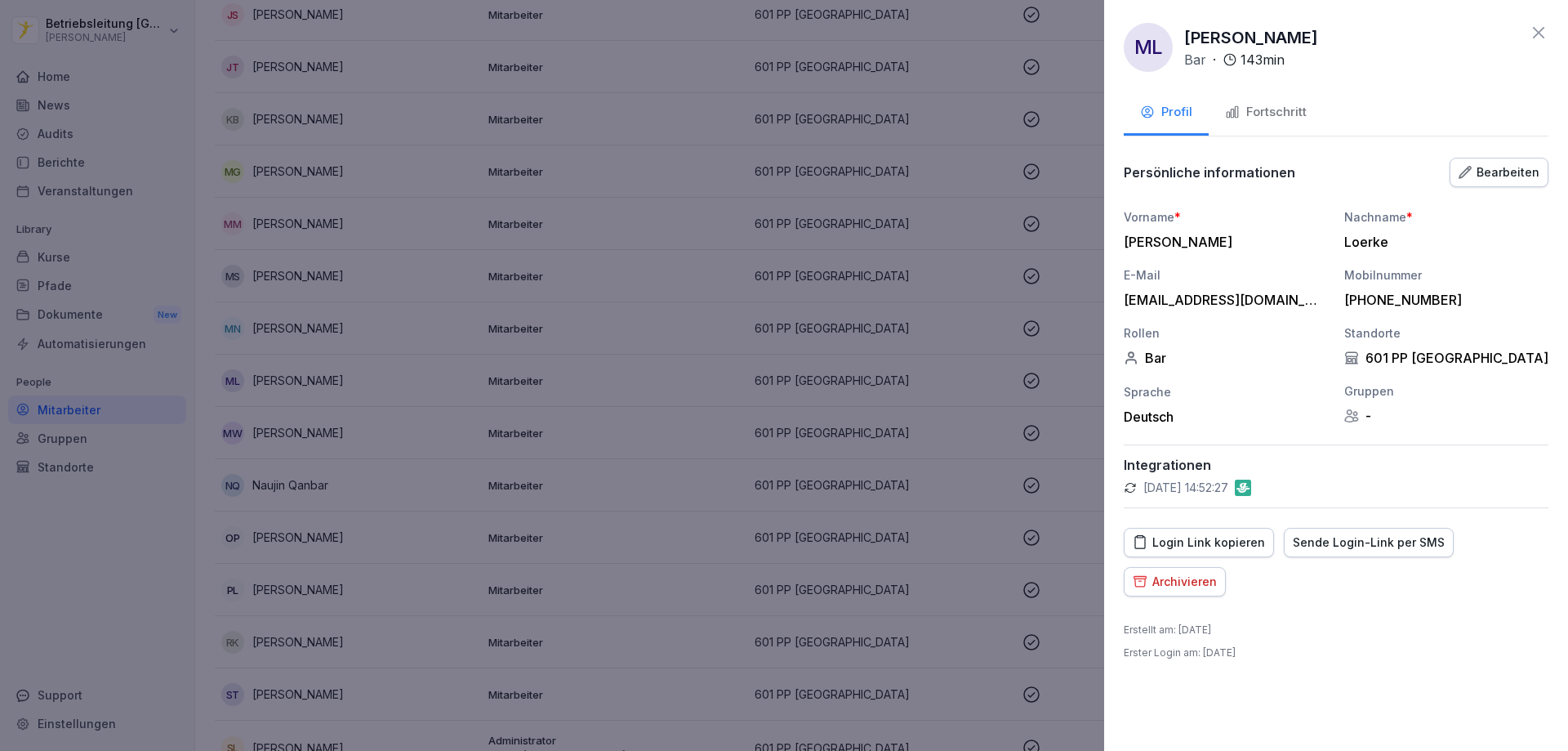
click at [1267, 119] on div "Fortschritt" at bounding box center [1265, 113] width 82 height 19
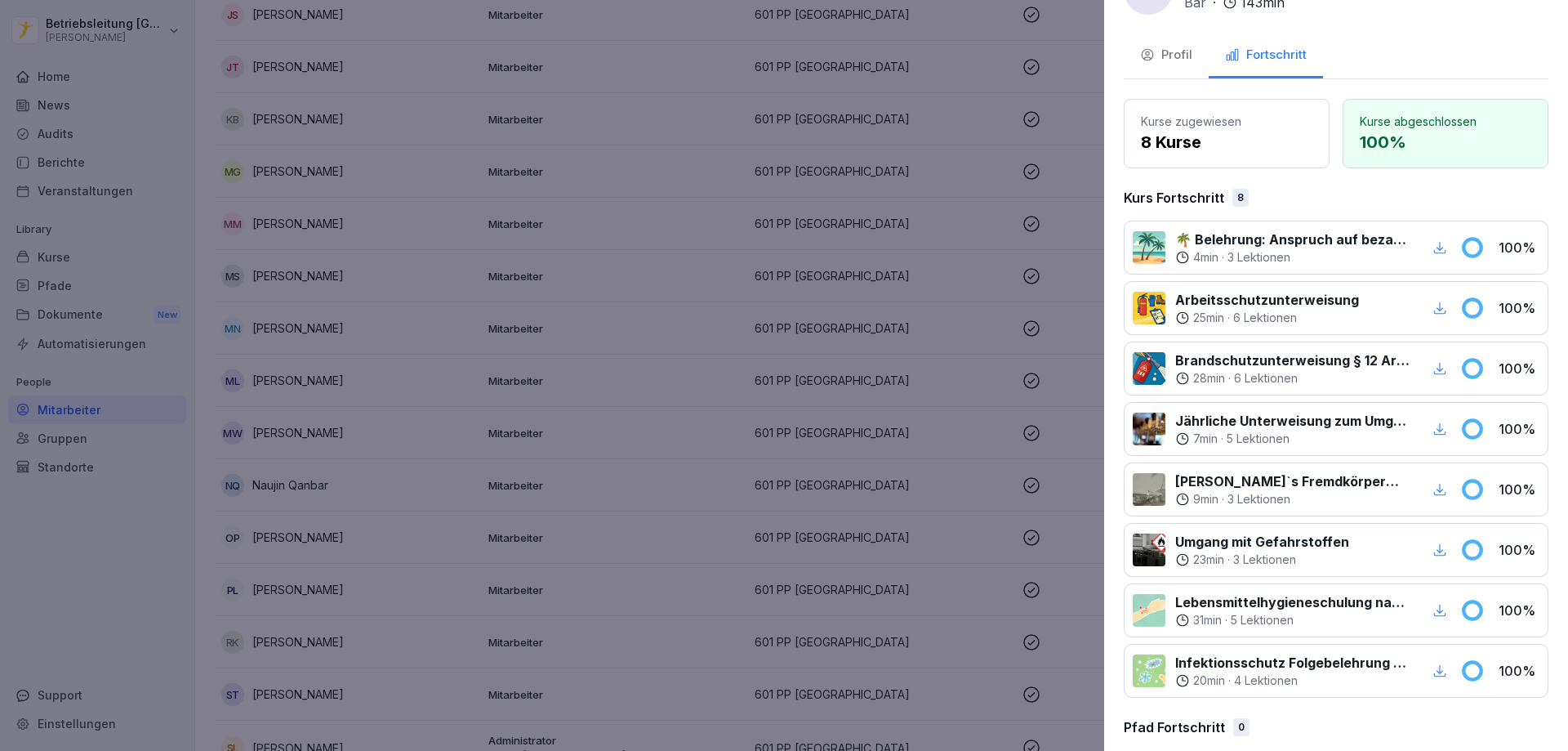
scroll to position [79, 0]
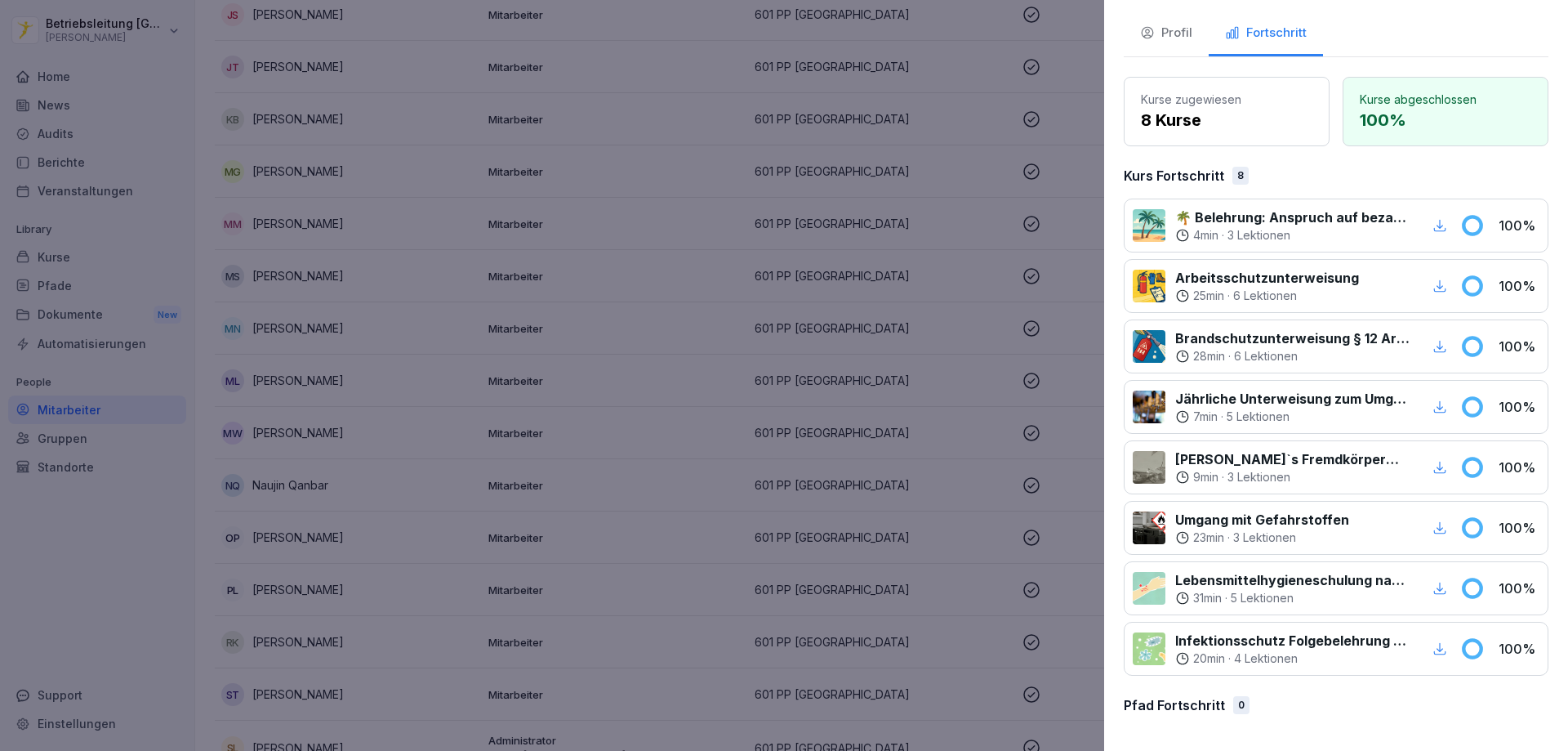
click at [1432, 646] on icon "button" at bounding box center [1439, 648] width 15 height 15
click at [1432, 586] on icon "button" at bounding box center [1439, 588] width 15 height 15
click at [1434, 528] on icon "button" at bounding box center [1440, 528] width 12 height 12
click at [885, 473] on div at bounding box center [784, 376] width 1568 height 751
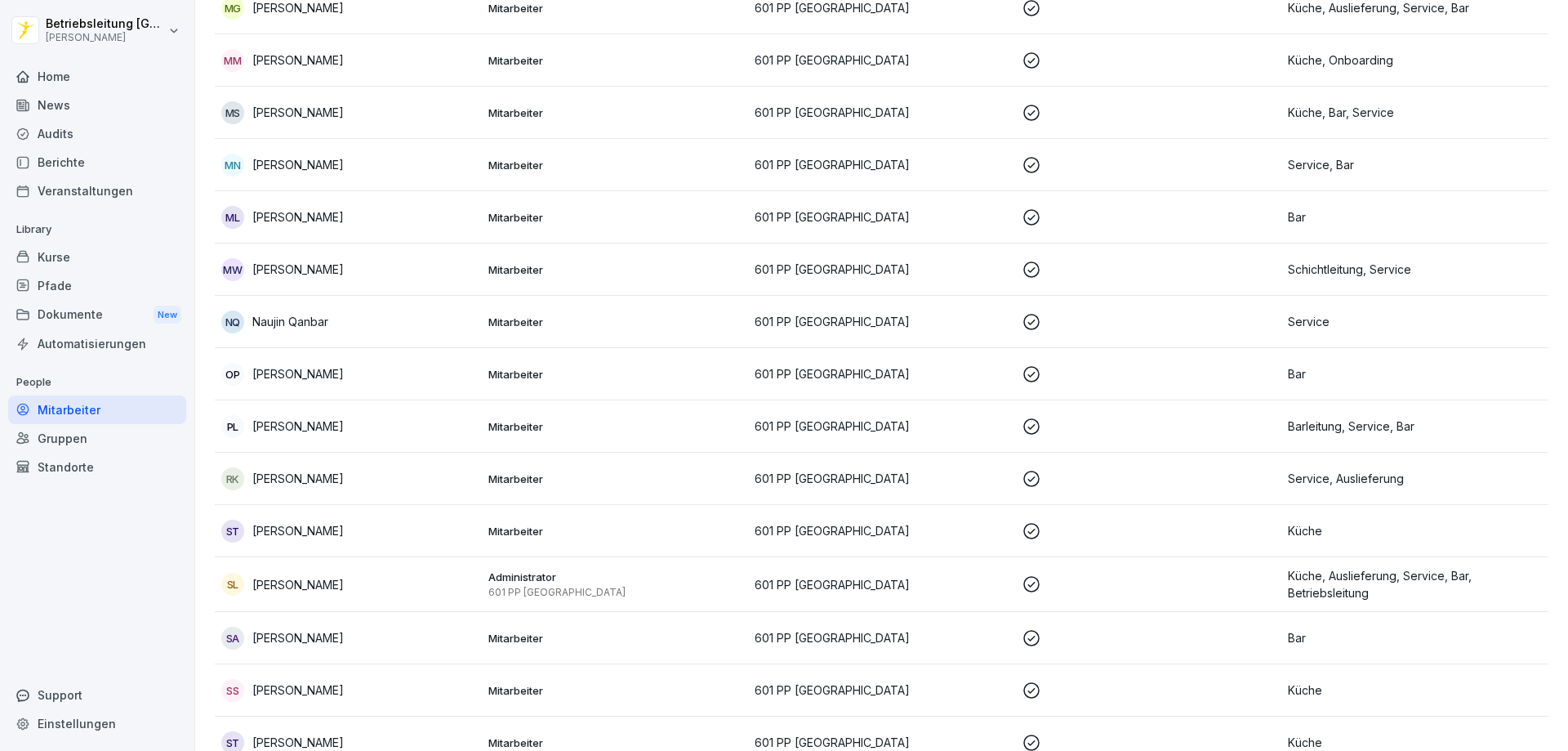
scroll to position [1062, 0]
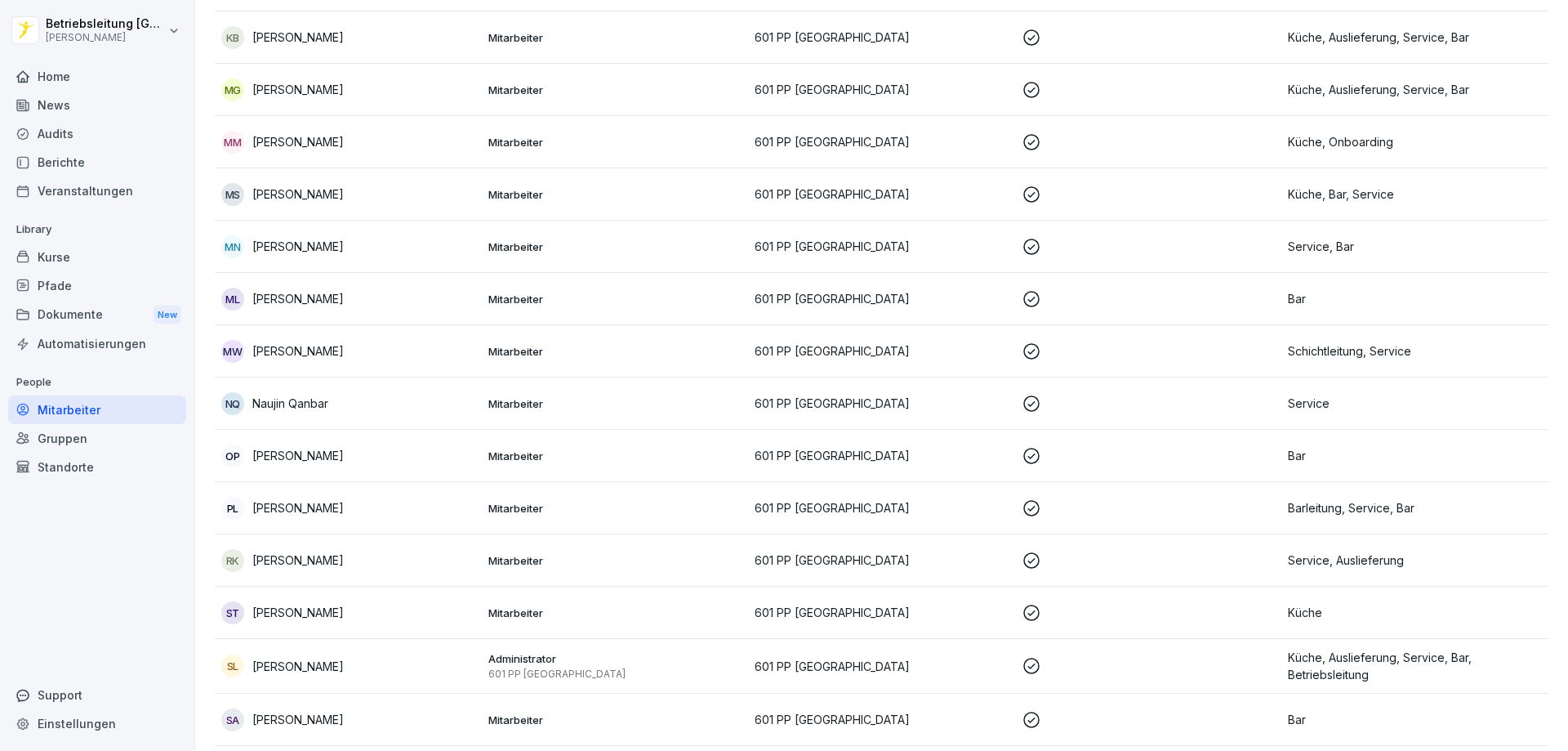
click at [408, 354] on div "MW [PERSON_NAME]" at bounding box center [349, 351] width 254 height 23
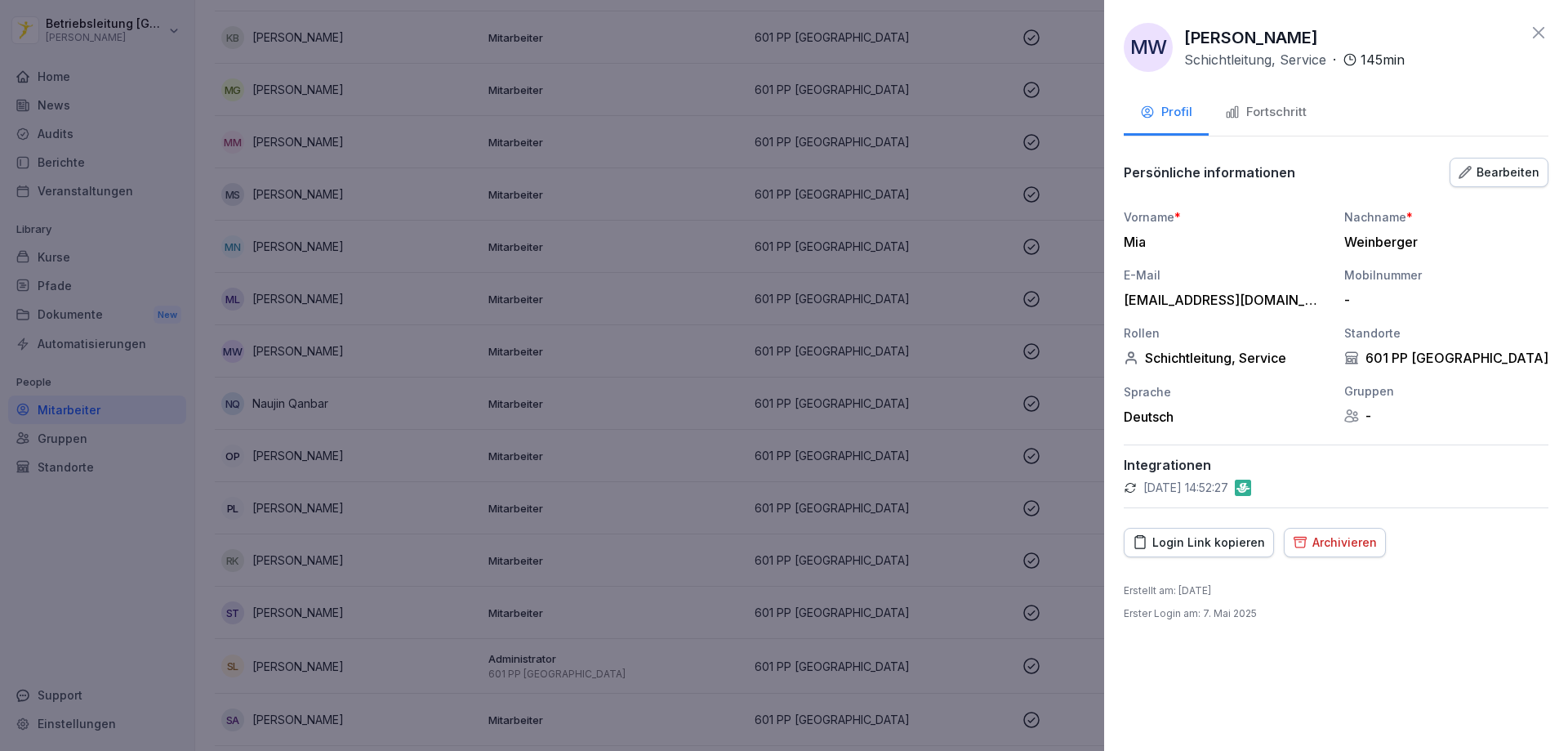
click at [1286, 119] on div "Fortschritt" at bounding box center [1265, 113] width 82 height 19
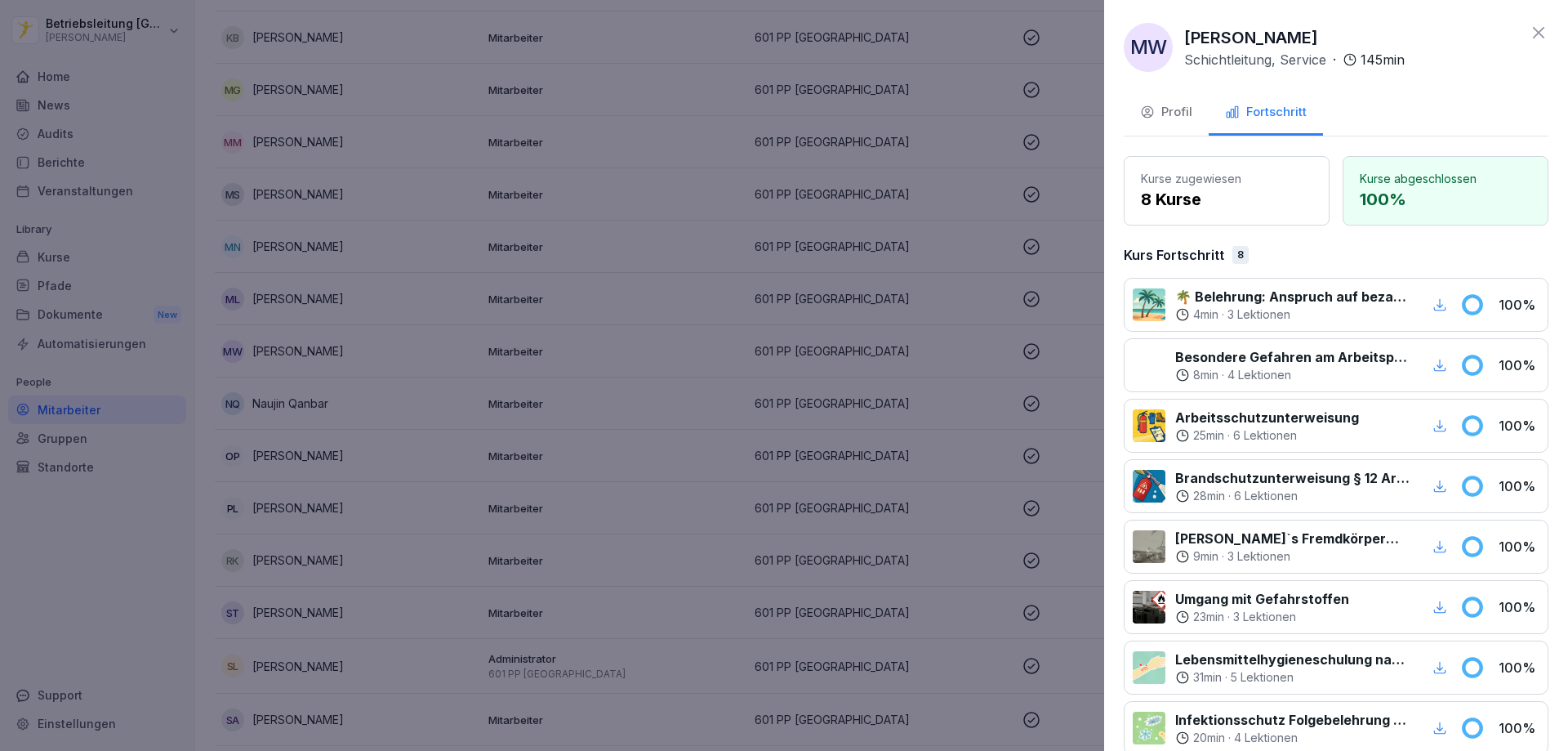
scroll to position [134, 0]
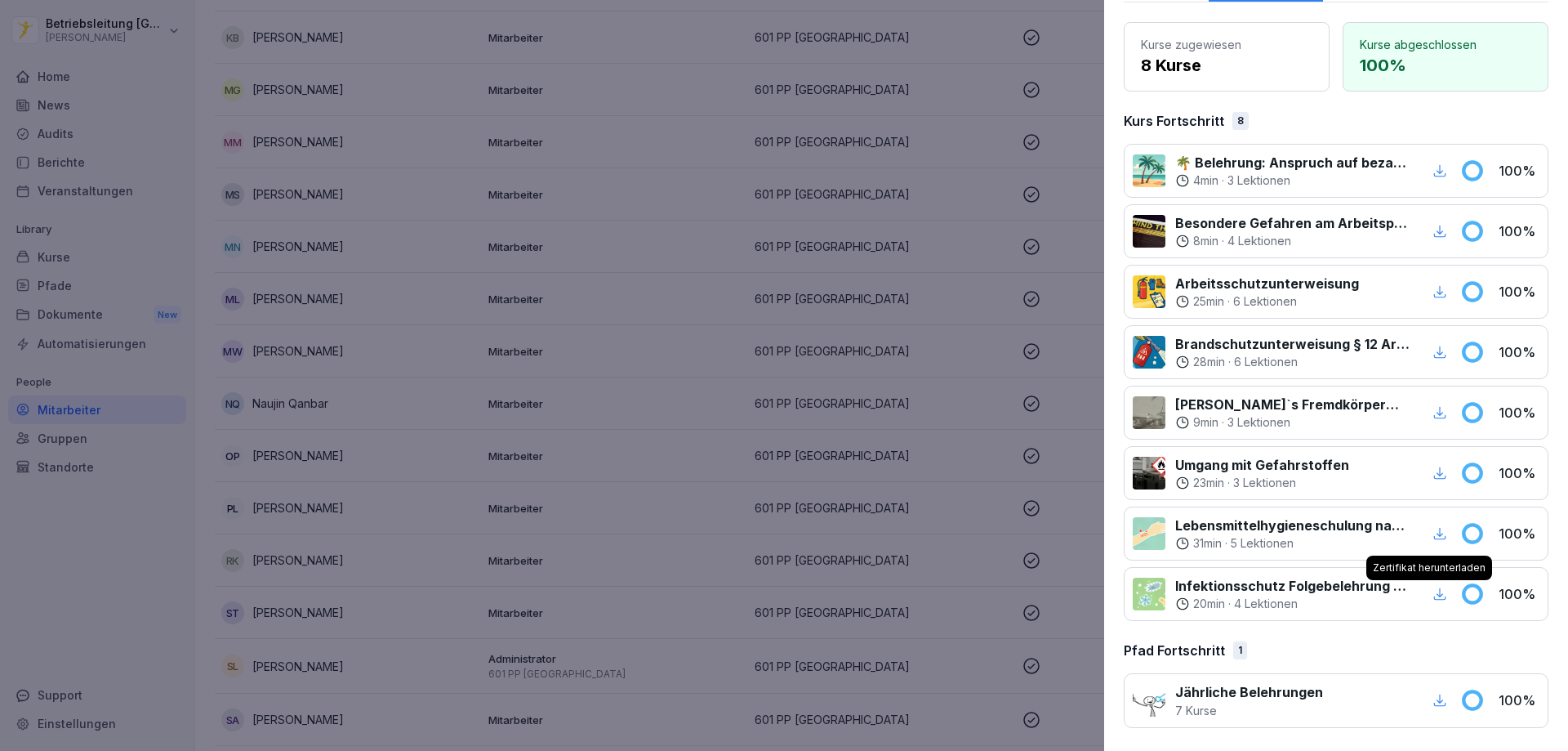
click at [1432, 595] on icon "button" at bounding box center [1439, 594] width 15 height 15
click at [1432, 533] on icon "button" at bounding box center [1439, 533] width 15 height 15
click at [1432, 467] on icon "button" at bounding box center [1439, 473] width 15 height 15
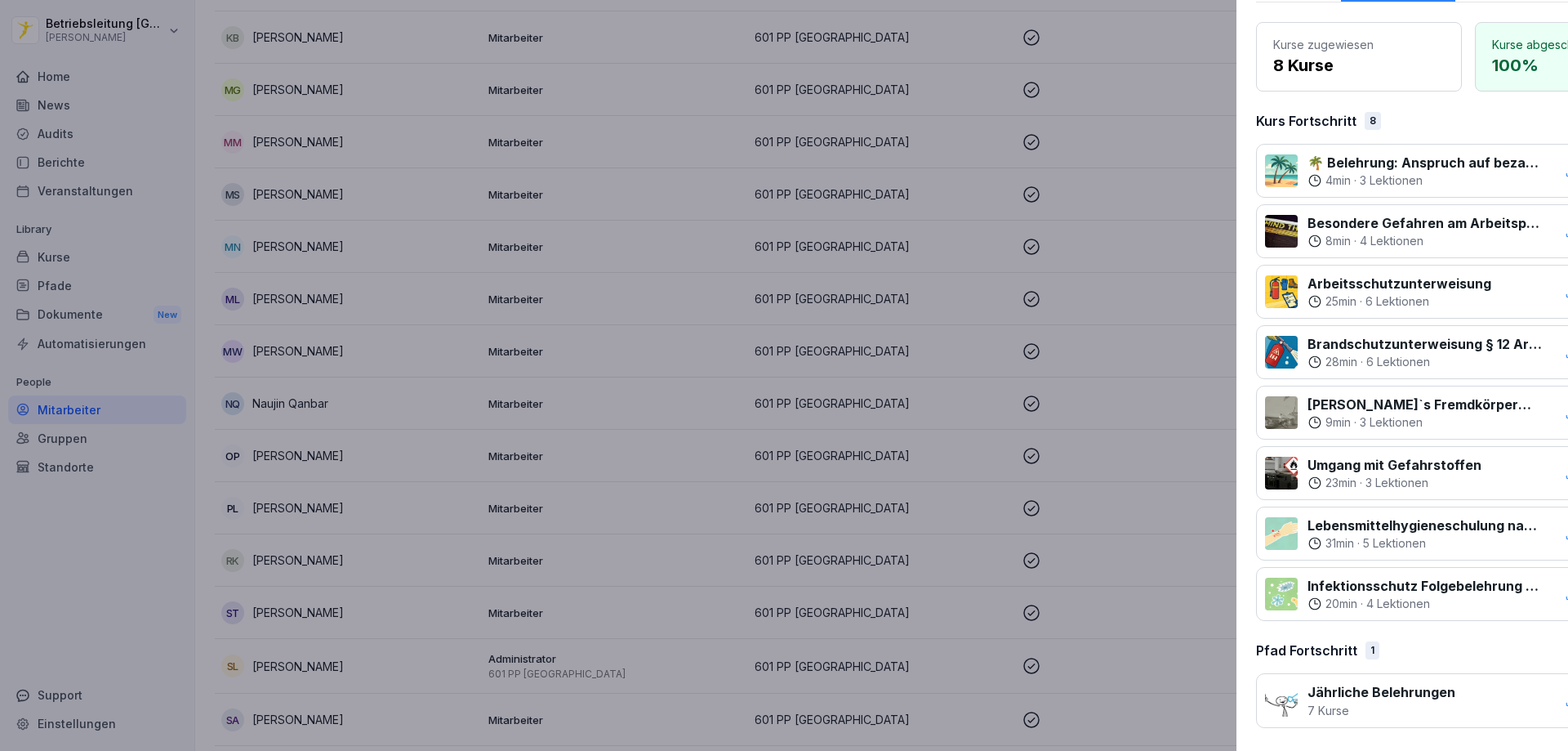
click at [732, 533] on div at bounding box center [784, 376] width 1568 height 751
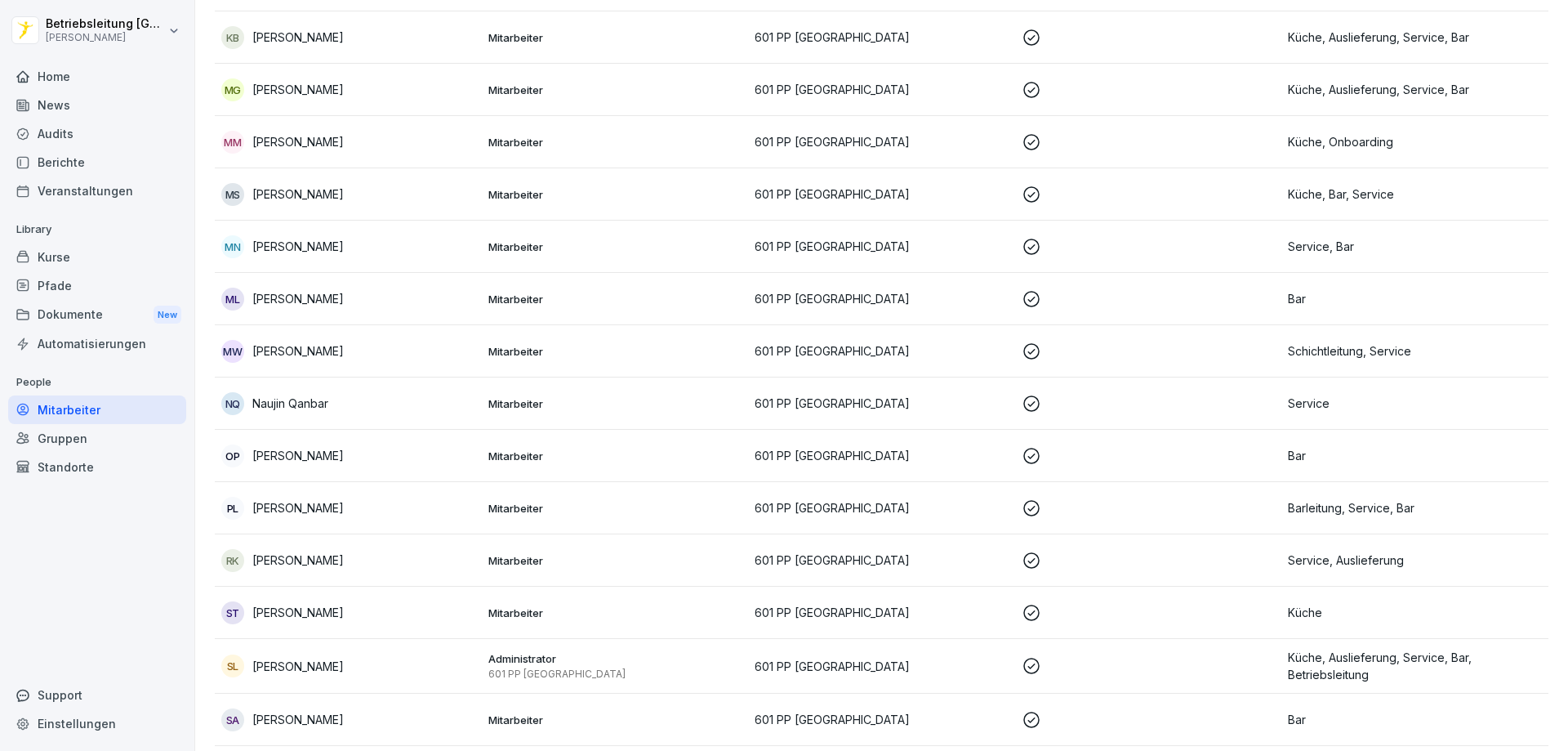
click at [638, 404] on p "Mitarbeiter" at bounding box center [616, 403] width 254 height 15
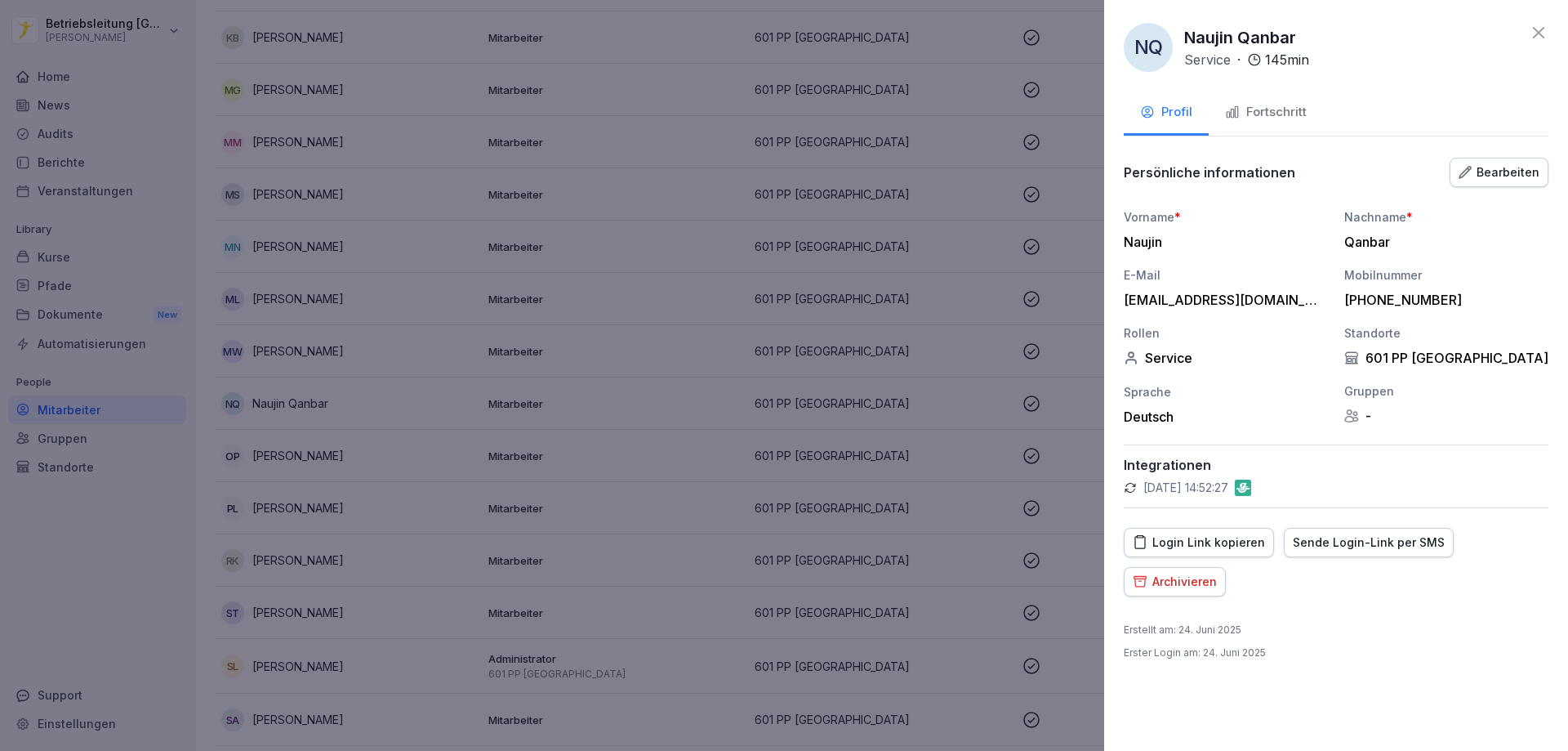
click at [1282, 109] on div "Fortschritt" at bounding box center [1265, 113] width 82 height 19
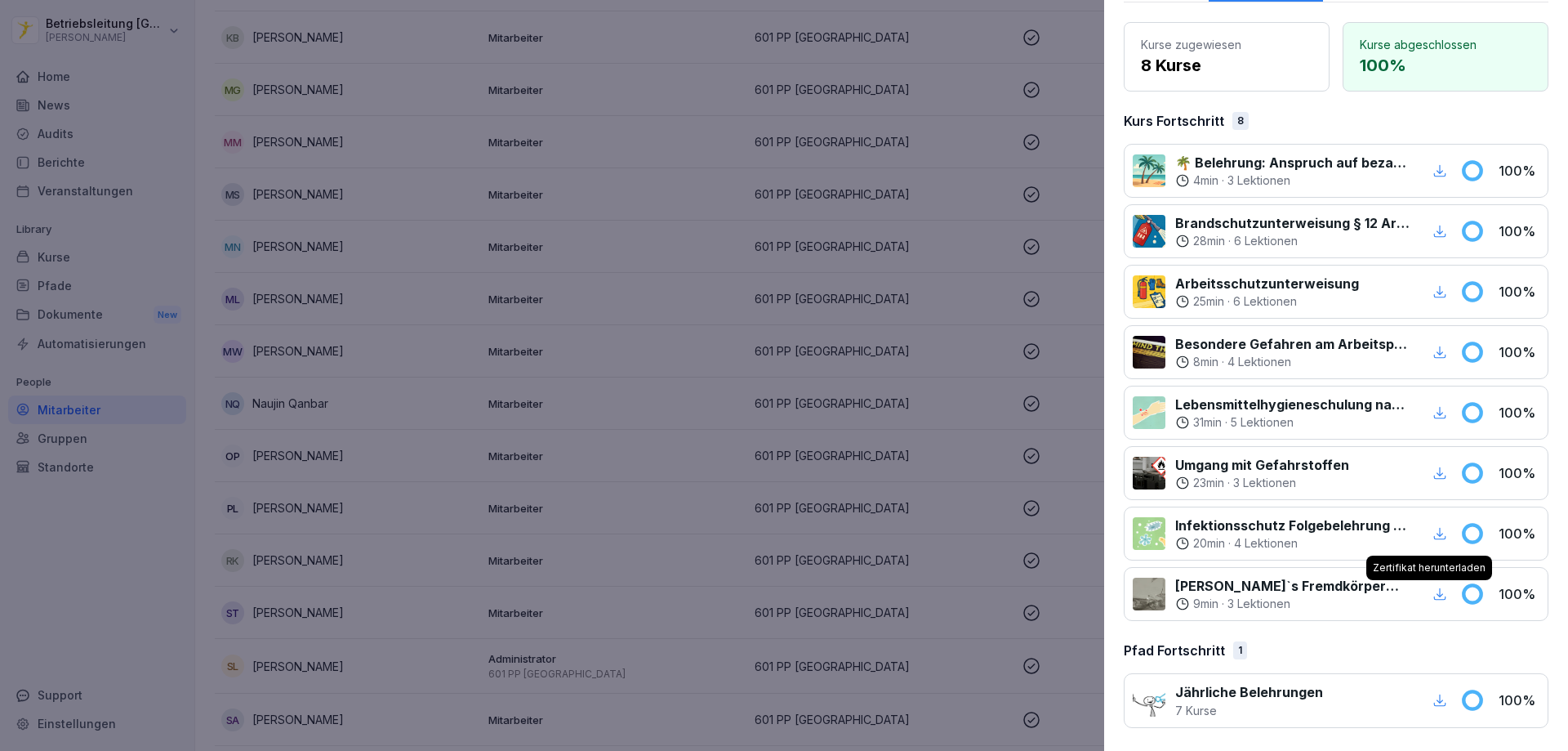
click at [1432, 595] on icon "button" at bounding box center [1439, 594] width 15 height 15
click at [1432, 535] on icon "button" at bounding box center [1439, 533] width 15 height 15
click at [1432, 471] on icon "button" at bounding box center [1439, 473] width 15 height 15
click at [1434, 413] on icon "button" at bounding box center [1440, 412] width 12 height 12
